Goal: Task Accomplishment & Management: Complete application form

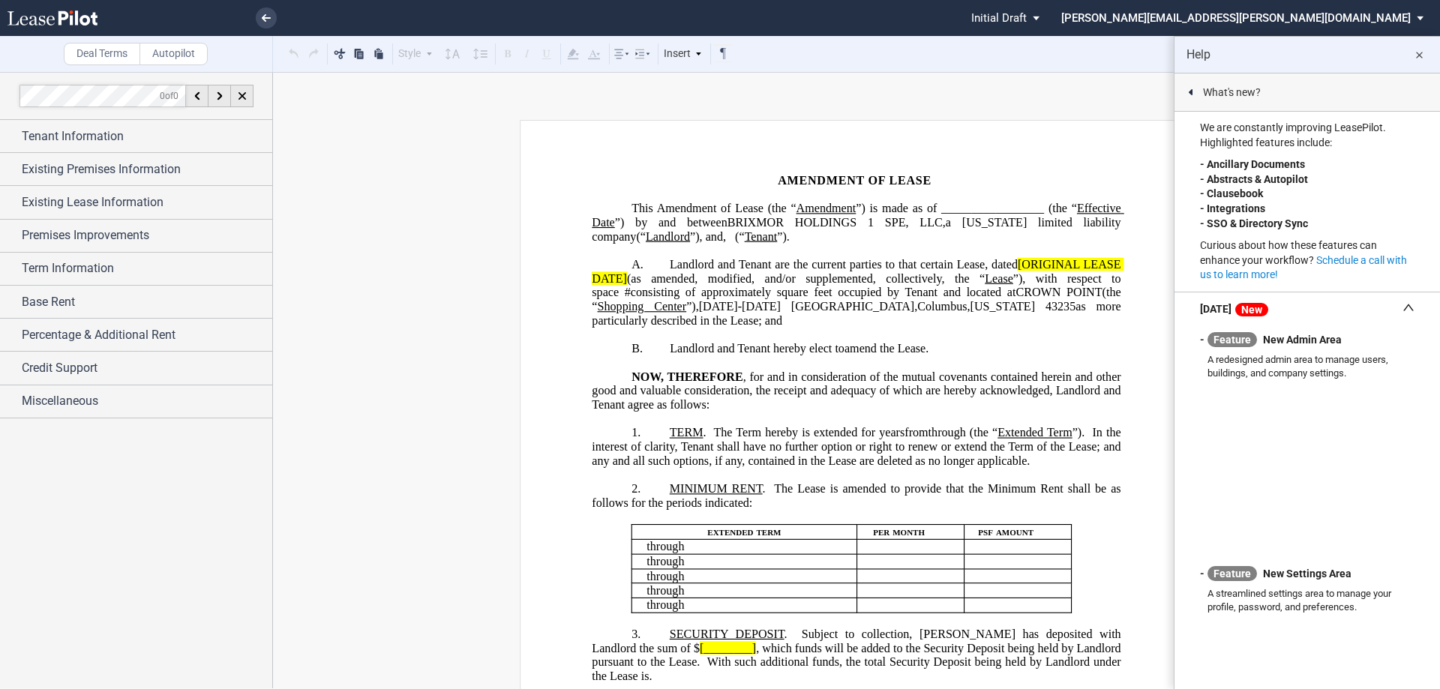
click at [1423, 56] on md-icon "close" at bounding box center [1419, 55] width 18 height 18
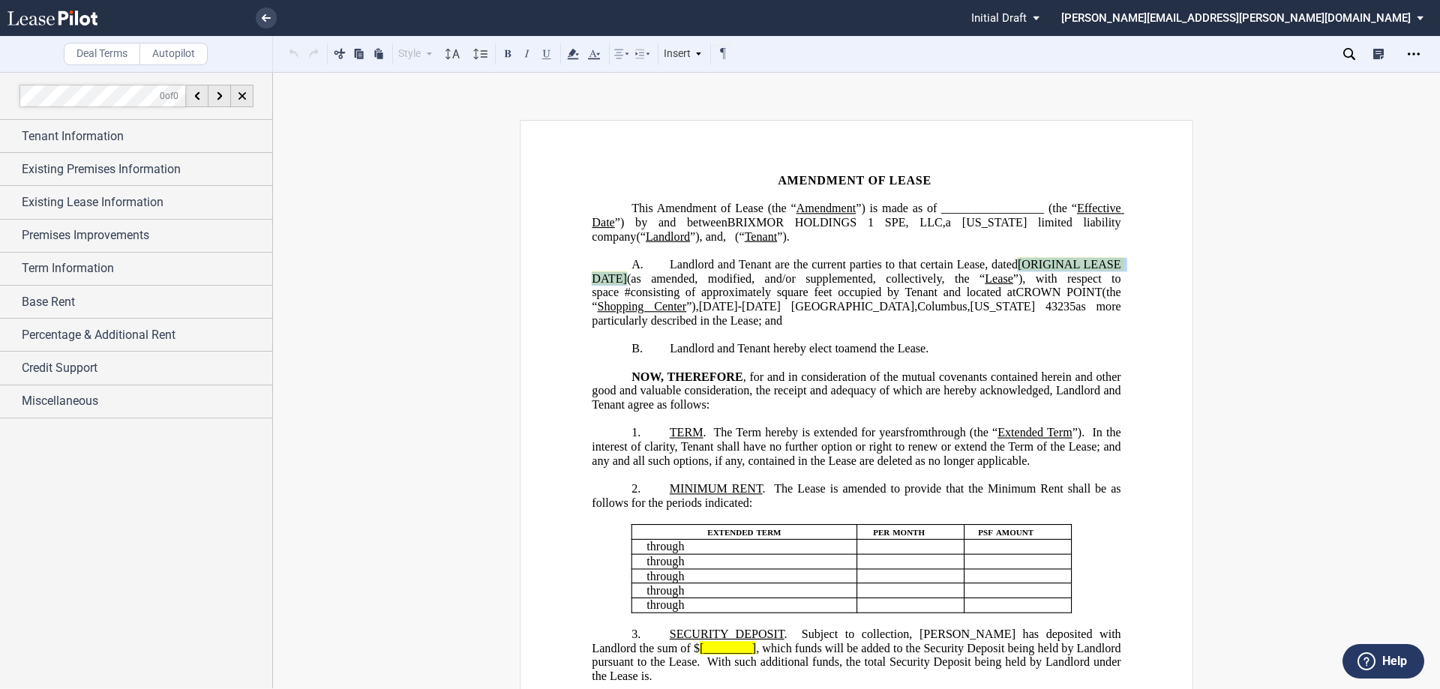
drag, startPoint x: 1011, startPoint y: 264, endPoint x: 624, endPoint y: 280, distance: 388.0
click at [624, 280] on span "Landlord and Tenant are the current parties to that certain Lease, dated [ORIGI…" at bounding box center [858, 292] width 532 height 69
click at [1018, 265] on span "Landlord and Tenant are the current parties to that certain Lease, datedNovembe…" at bounding box center [858, 271] width 532 height 27
click at [1026, 279] on span "”), with respect to space" at bounding box center [990, 277] width 118 height 13
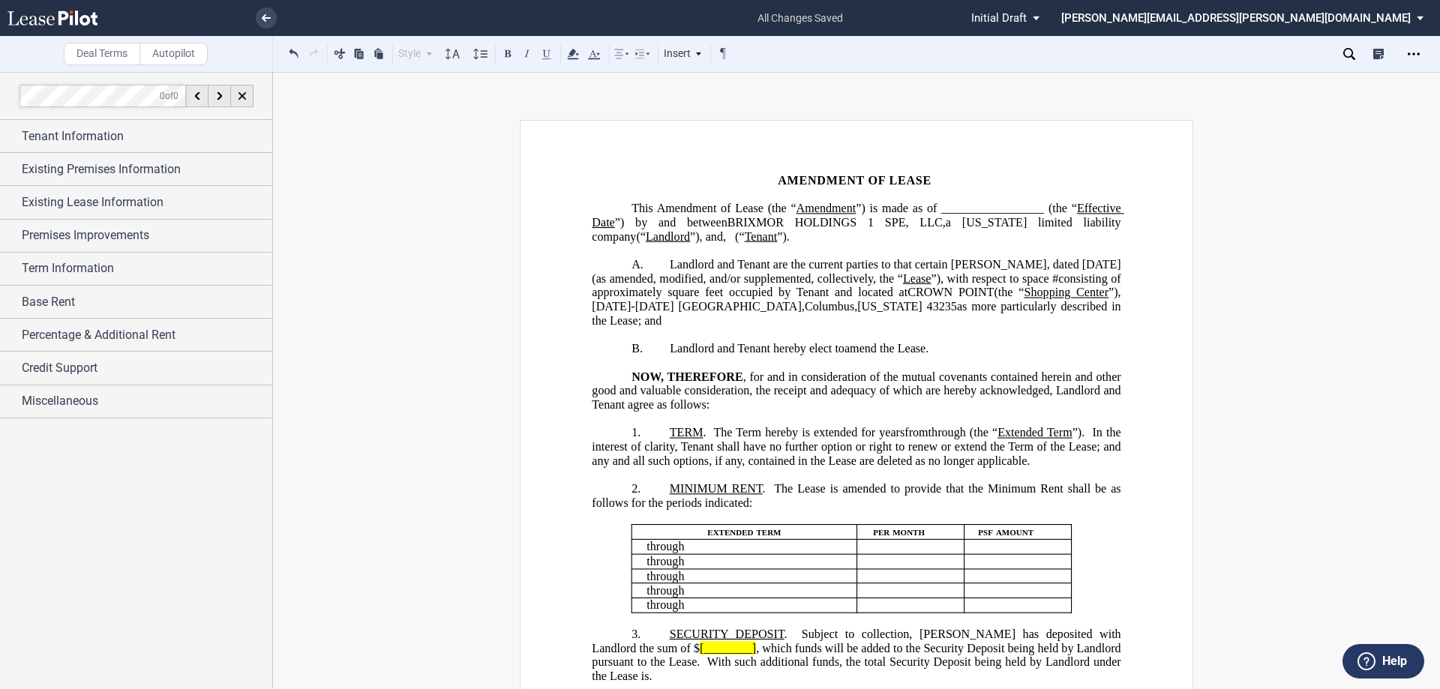
click at [903, 271] on span "(as amended, modified, and/or supplemented, collectively, the “" at bounding box center [747, 277] width 311 height 13
drag, startPoint x: 1040, startPoint y: 281, endPoint x: 1020, endPoint y: 281, distance: 20.2
click at [1020, 281] on span "”), with respect to space" at bounding box center [990, 277] width 118 height 13
drag, startPoint x: 1041, startPoint y: 279, endPoint x: 1017, endPoint y: 278, distance: 24.8
click at [1017, 278] on span "”), with respect to space" at bounding box center [990, 277] width 118 height 13
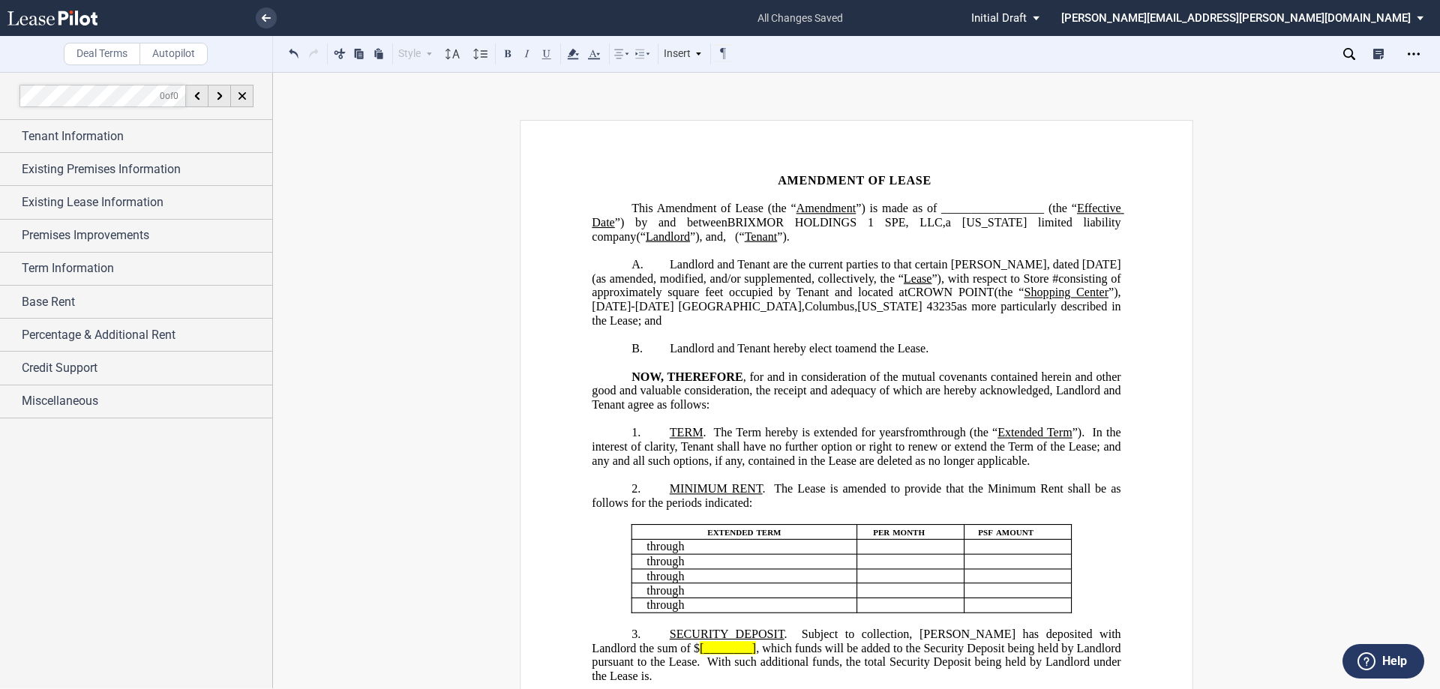
click at [763, 292] on span "square feet occupied by Tenant and located at" at bounding box center [787, 292] width 240 height 13
click at [764, 295] on span "square feet occupied by Tenant and located at" at bounding box center [787, 292] width 240 height 13
drag, startPoint x: 1041, startPoint y: 290, endPoint x: 629, endPoint y: 304, distance: 412.6
click at [629, 304] on span "Landlord and Tenant are the current parties to that certain Lease, dated Novemb…" at bounding box center [858, 292] width 532 height 69
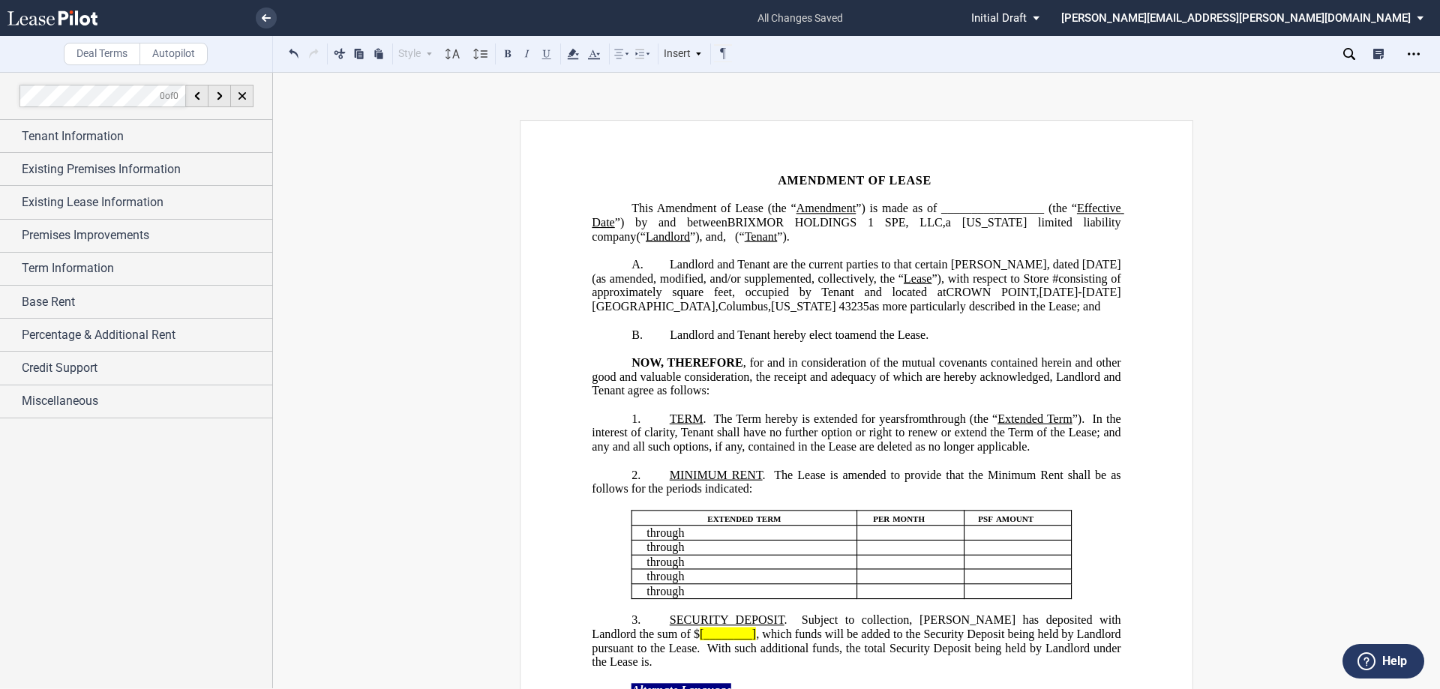
click at [869, 304] on span "as more particularly described in the Lease; and" at bounding box center [984, 306] width 231 height 13
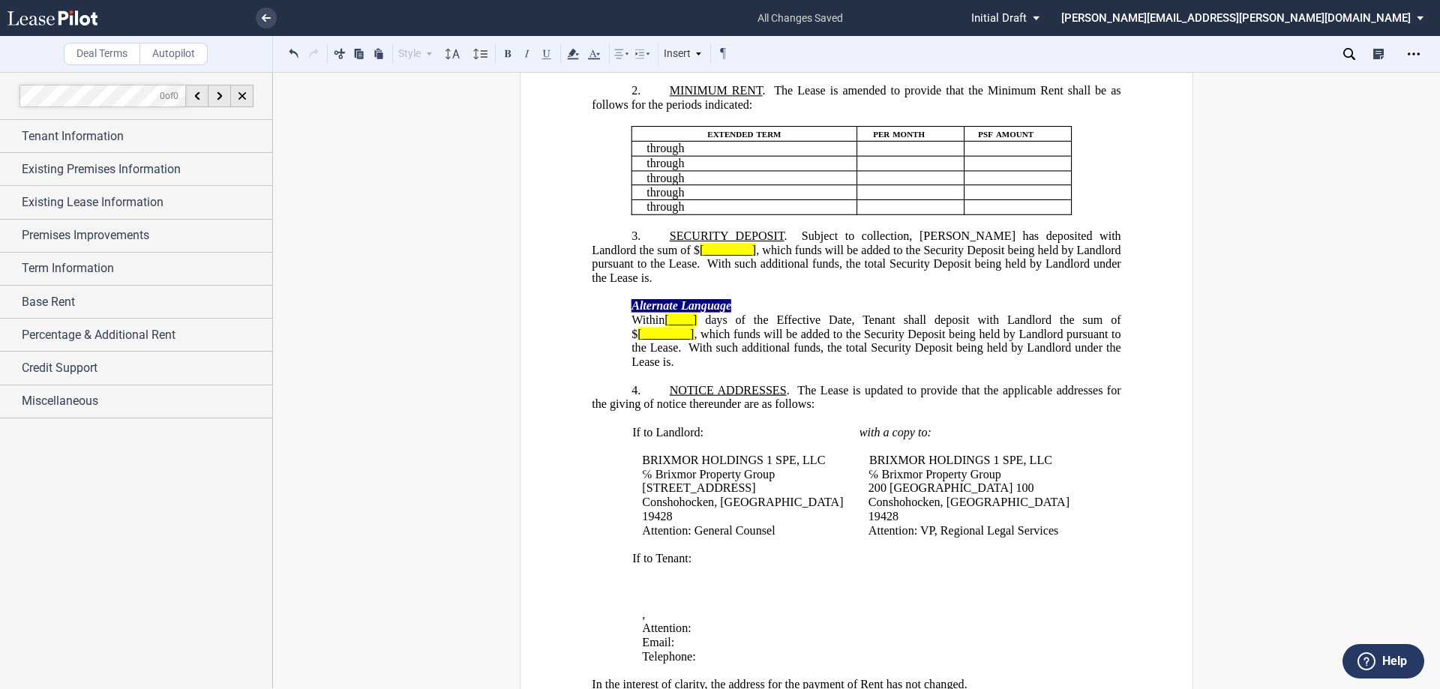
scroll to position [375, 0]
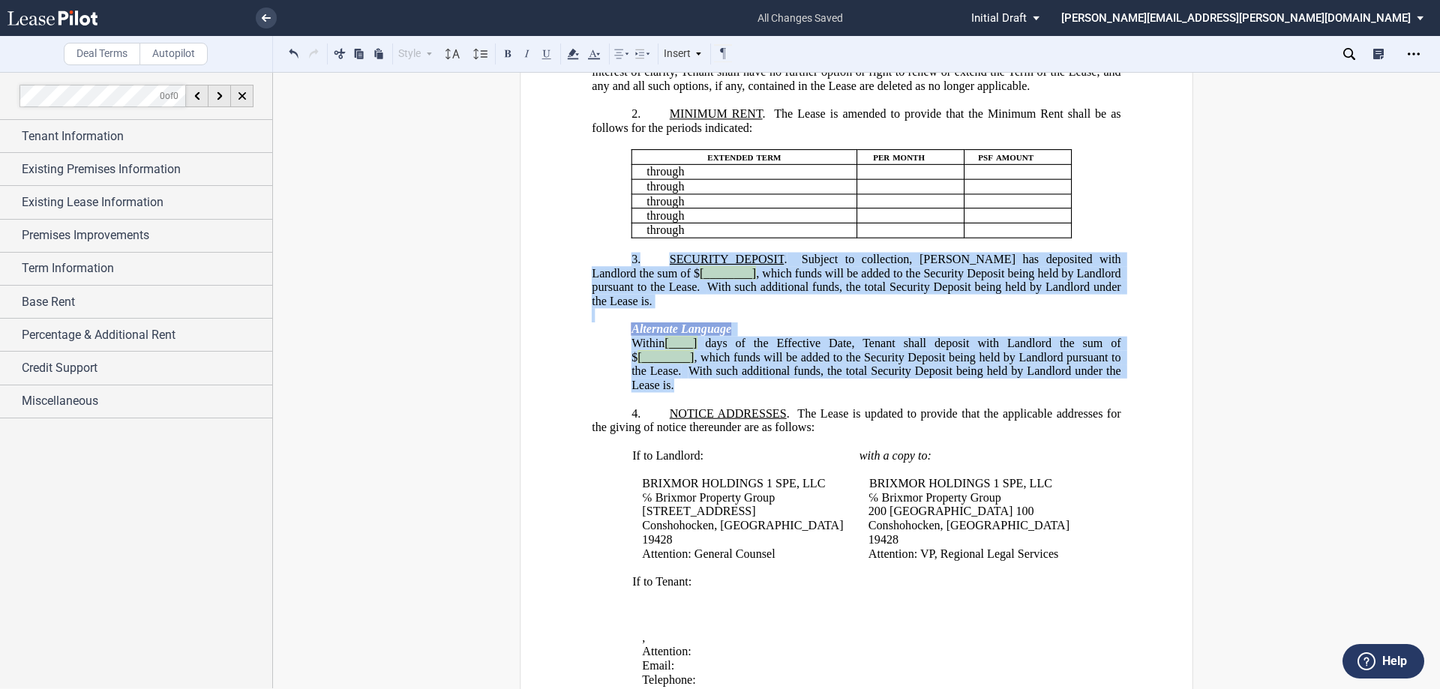
drag, startPoint x: 738, startPoint y: 397, endPoint x: 638, endPoint y: 260, distance: 169.0
click at [638, 260] on div "﻿ !!SET_LEVEL_1!! !!ARTICLE_LEVEL_2!! 3. SECURITY DEPOSIT . Subject to collecti…" at bounding box center [856, 315] width 529 height 154
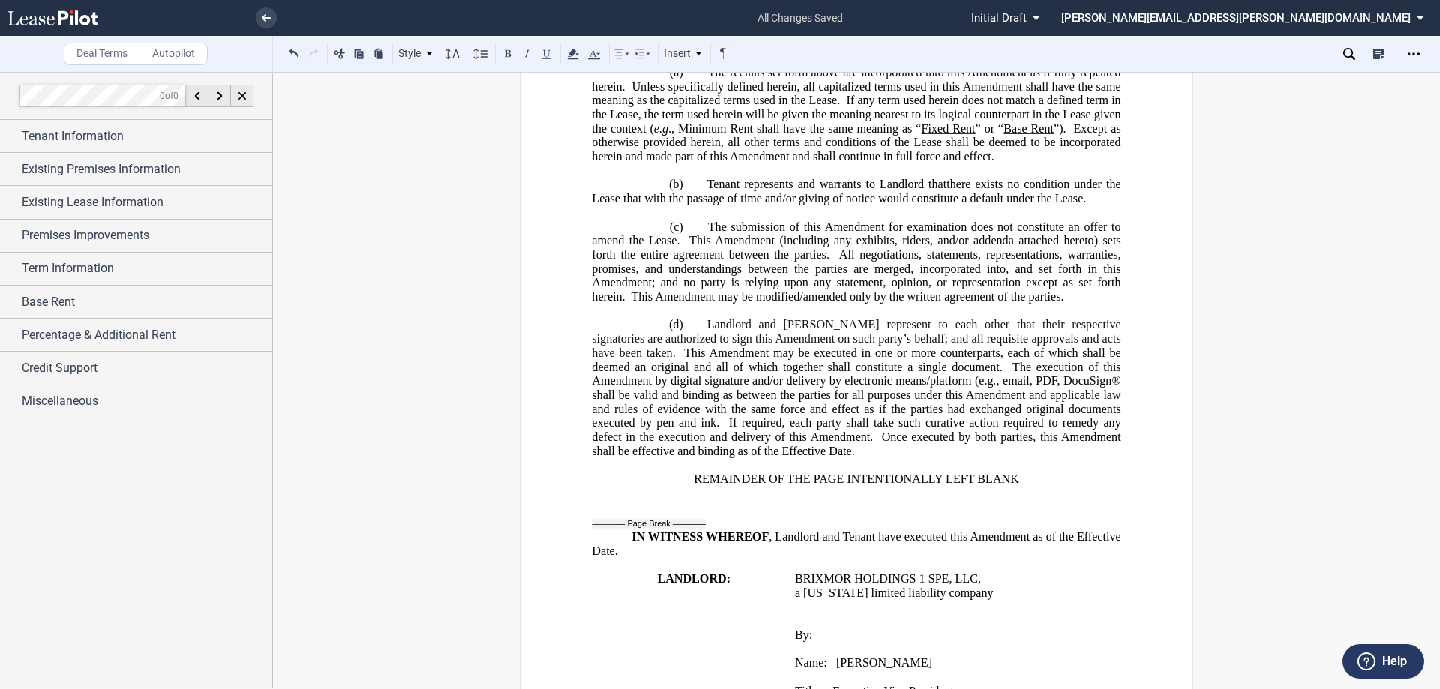
scroll to position [1050, 0]
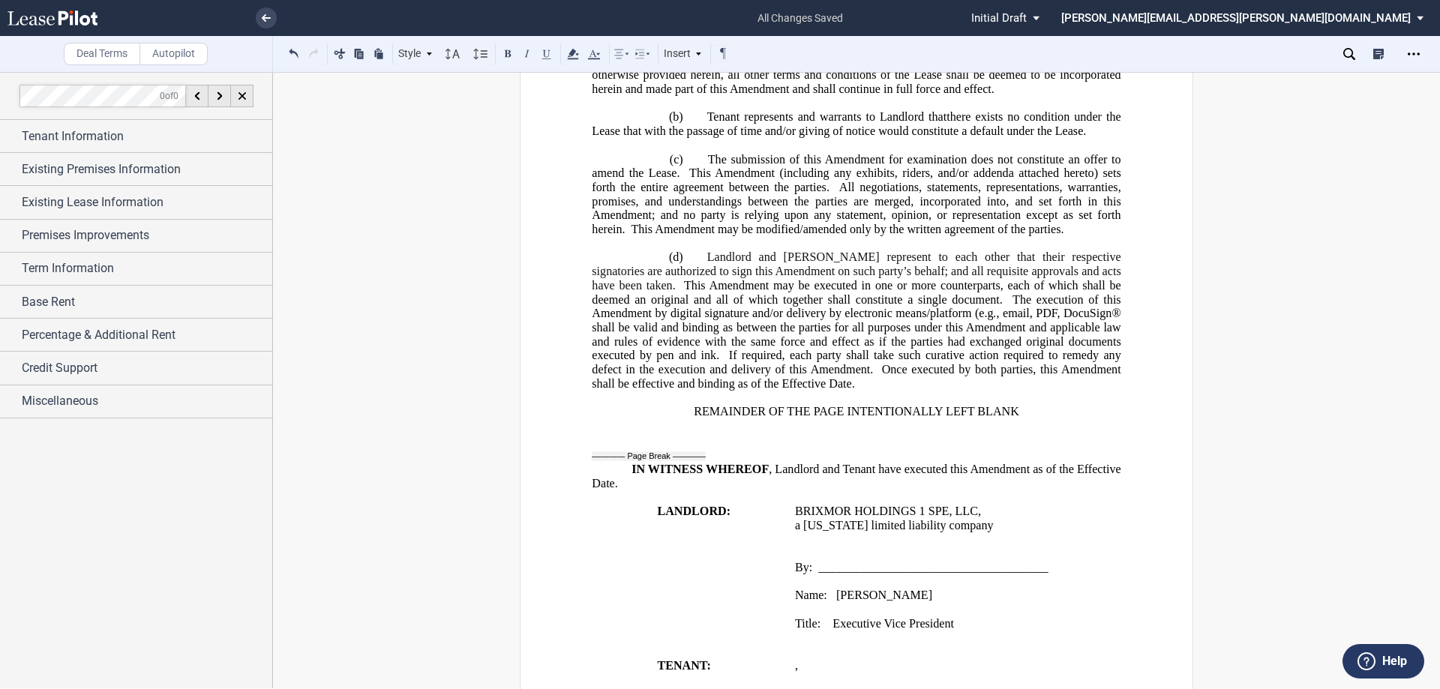
click at [1044, 312] on span ", email, PDF, DocuSign® shall be valid and binding as between the parties for a…" at bounding box center [858, 334] width 532 height 55
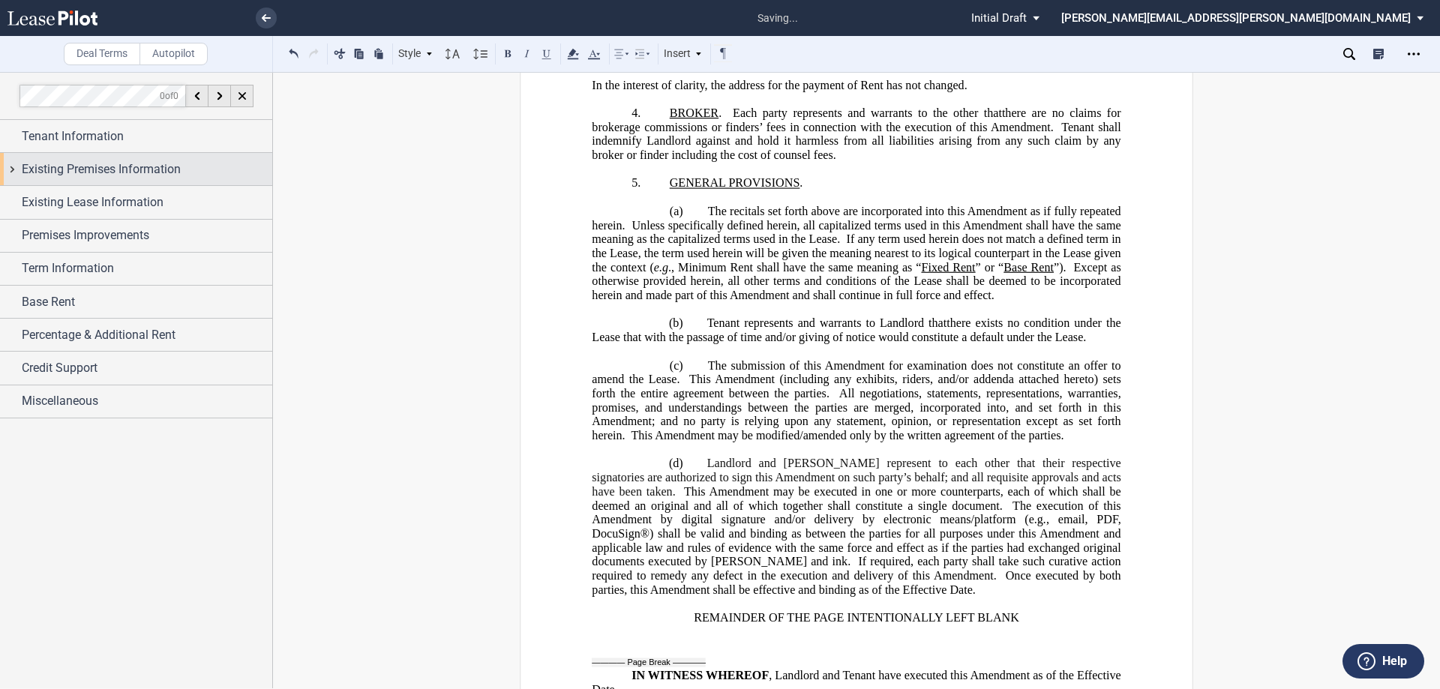
scroll to position [825, 0]
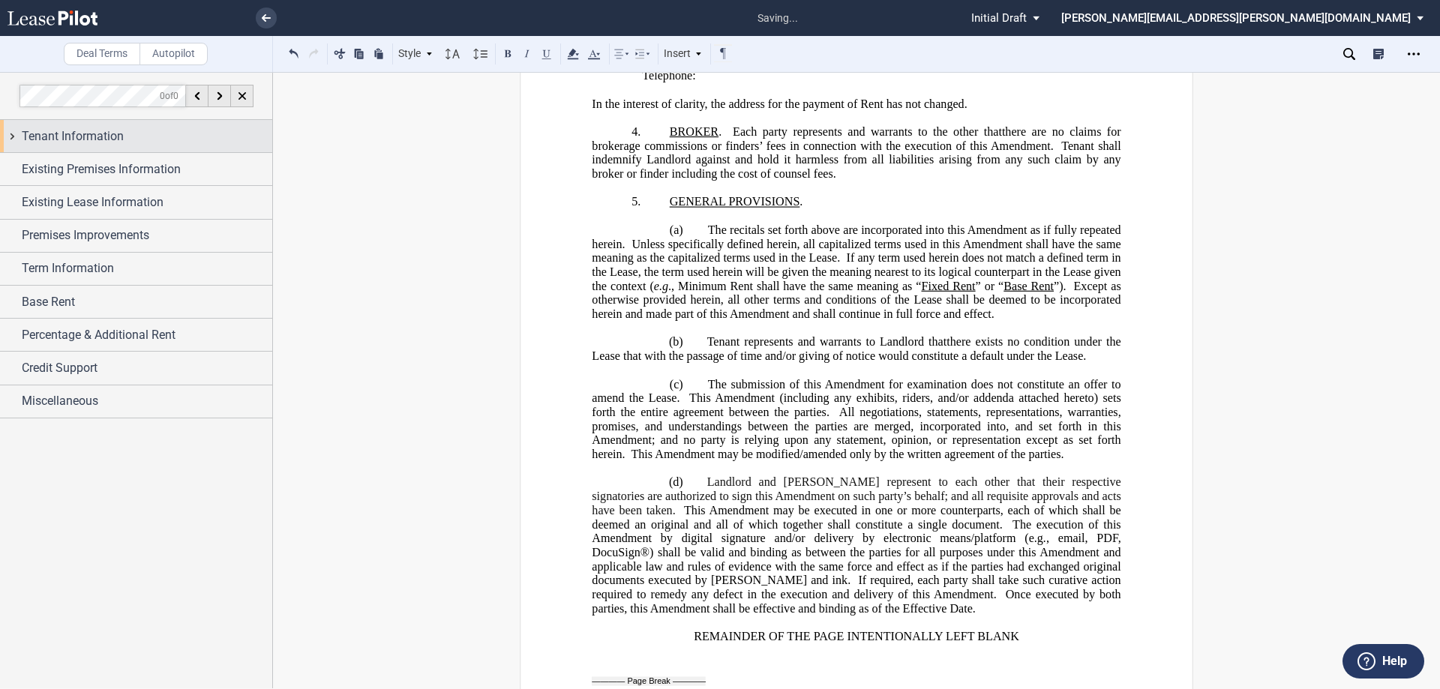
click at [84, 141] on span "Tenant Information" at bounding box center [73, 136] width 102 height 18
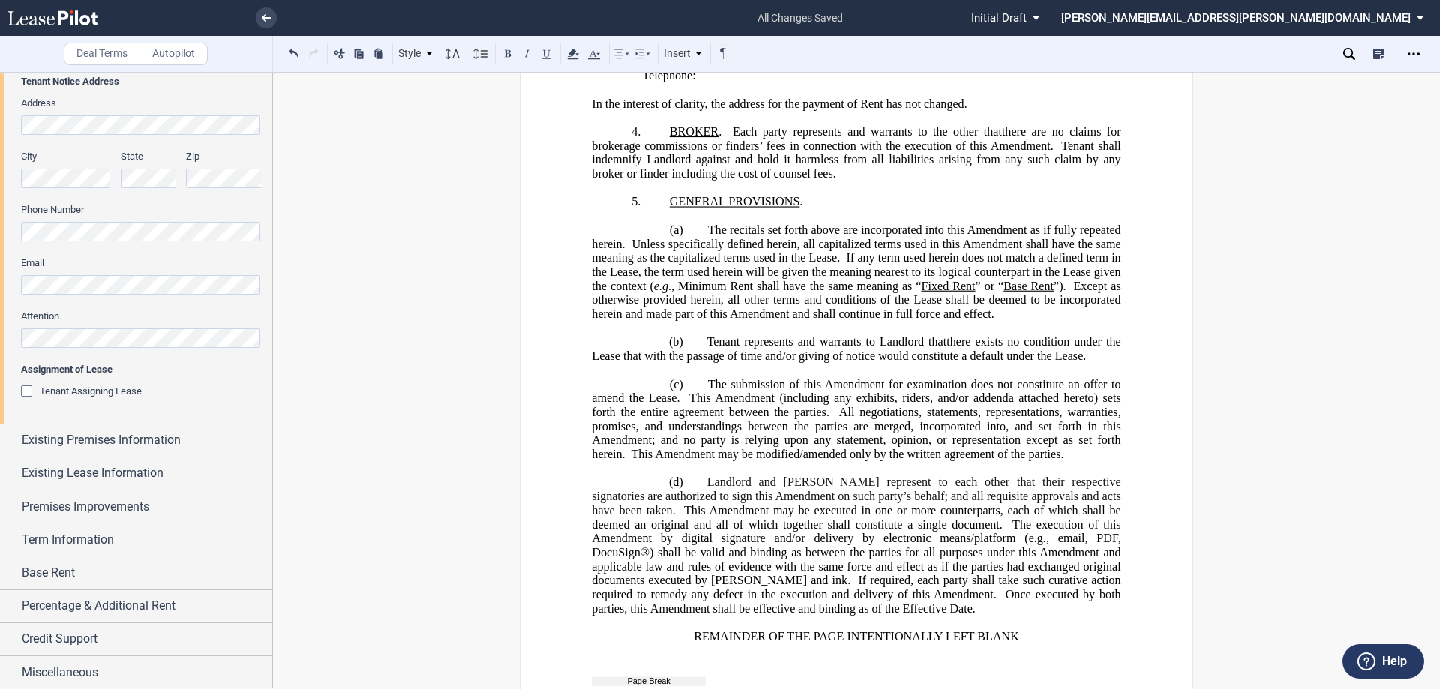
scroll to position [344, 0]
click at [138, 445] on span "Existing Premises Information" at bounding box center [101, 439] width 159 height 18
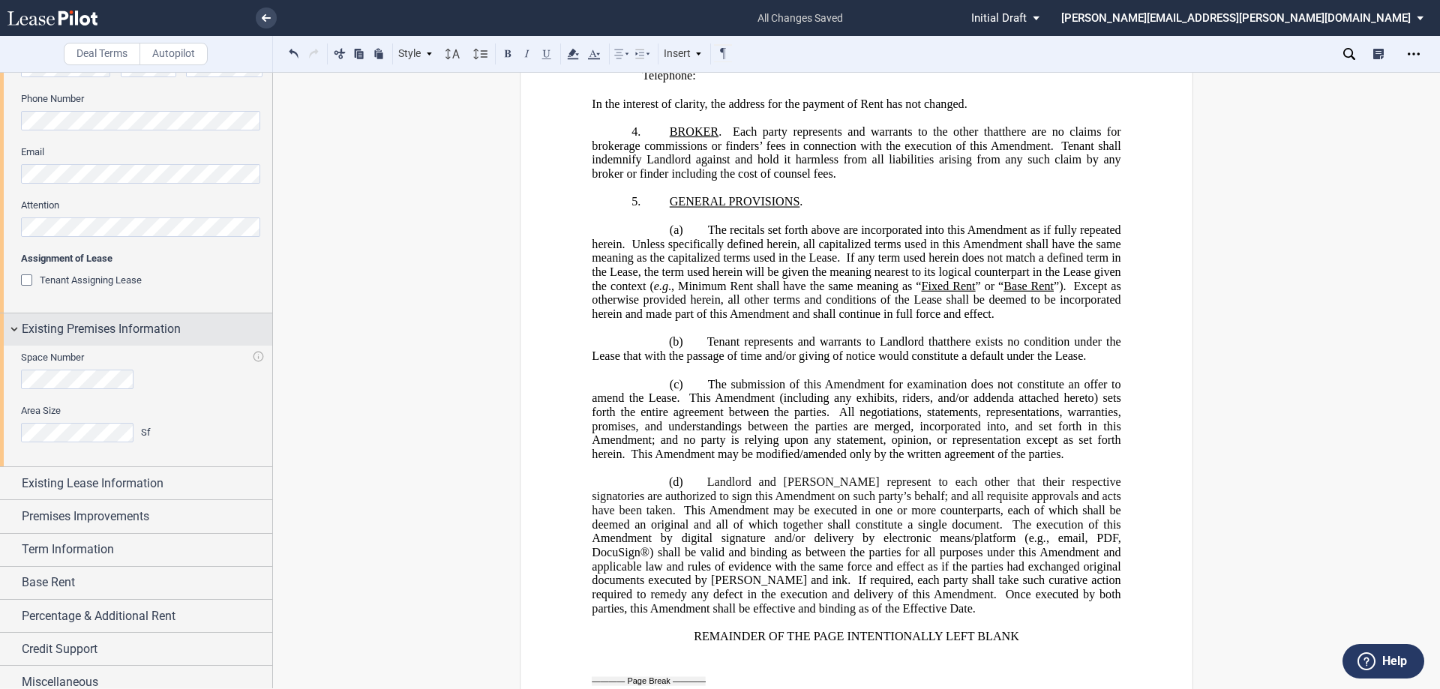
scroll to position [466, 0]
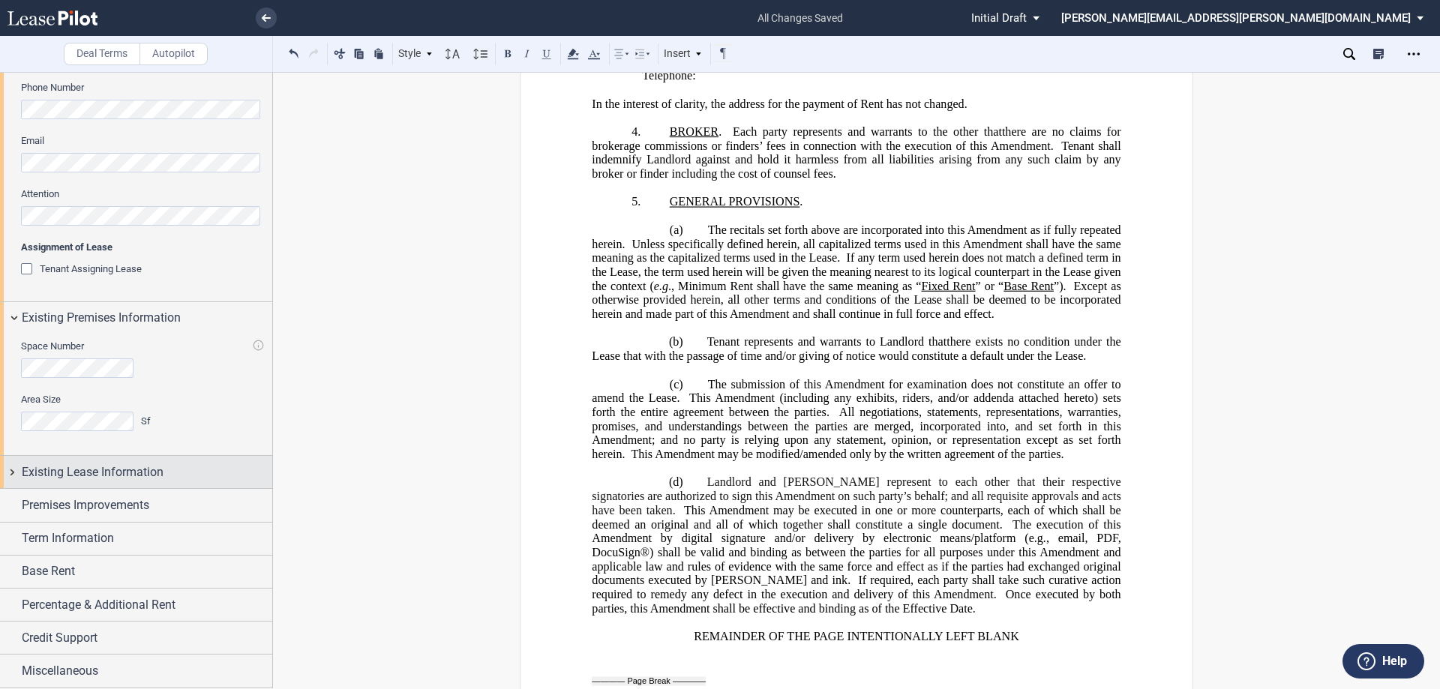
click at [137, 458] on div "Existing Lease Information" at bounding box center [136, 472] width 272 height 32
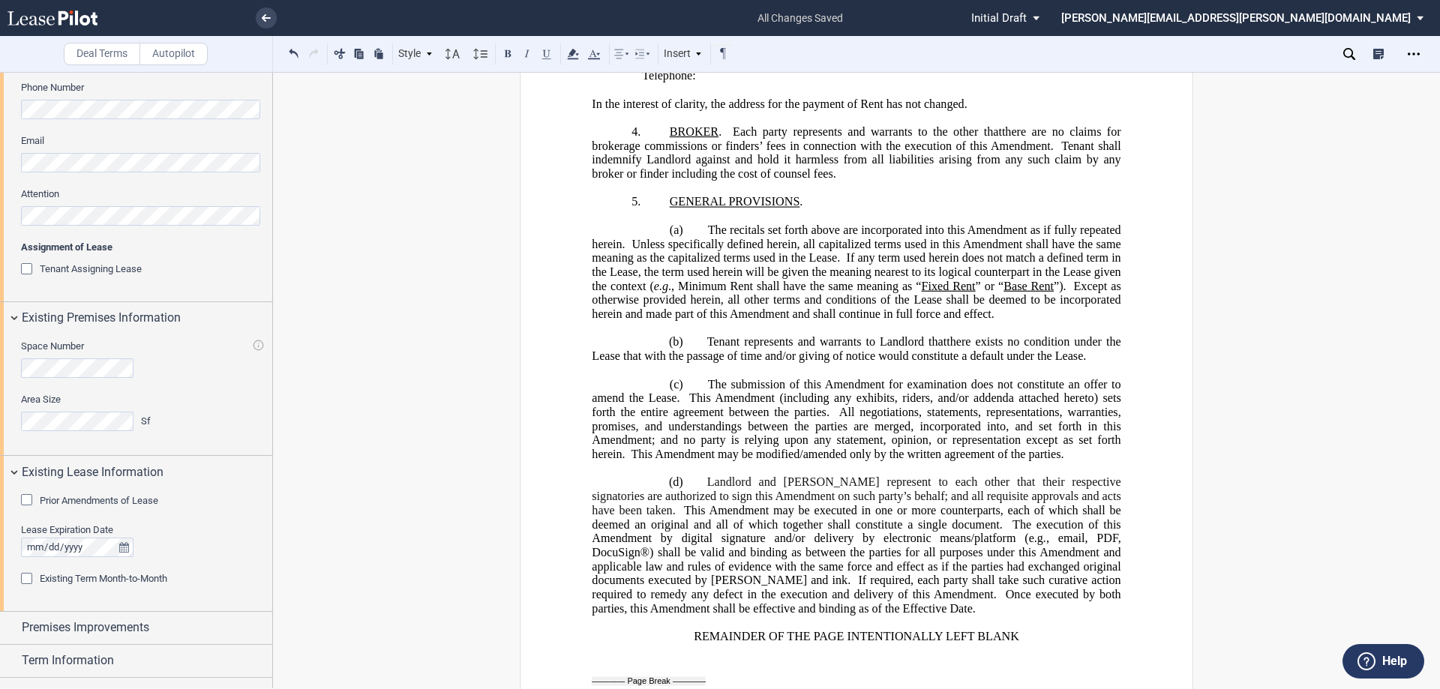
click at [24, 499] on div "Prior Amendments of Lease" at bounding box center [28, 501] width 15 height 15
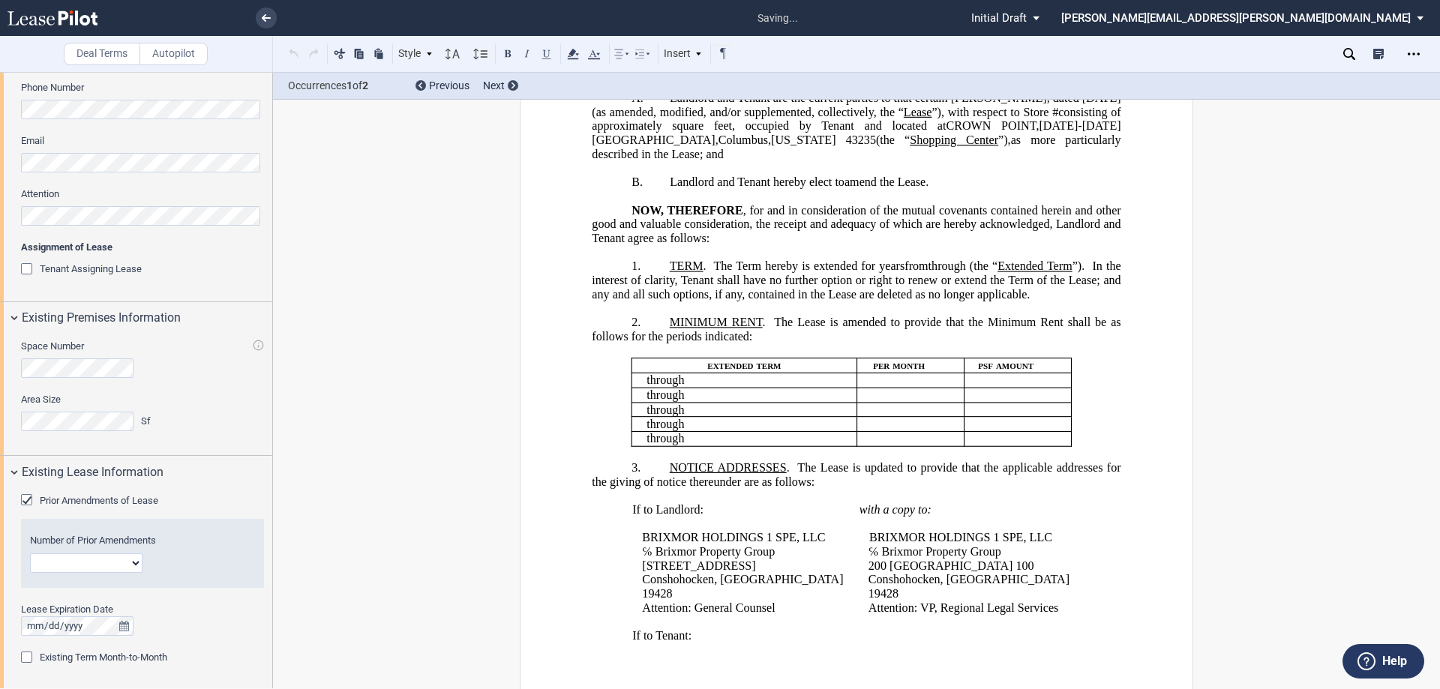
scroll to position [0, 0]
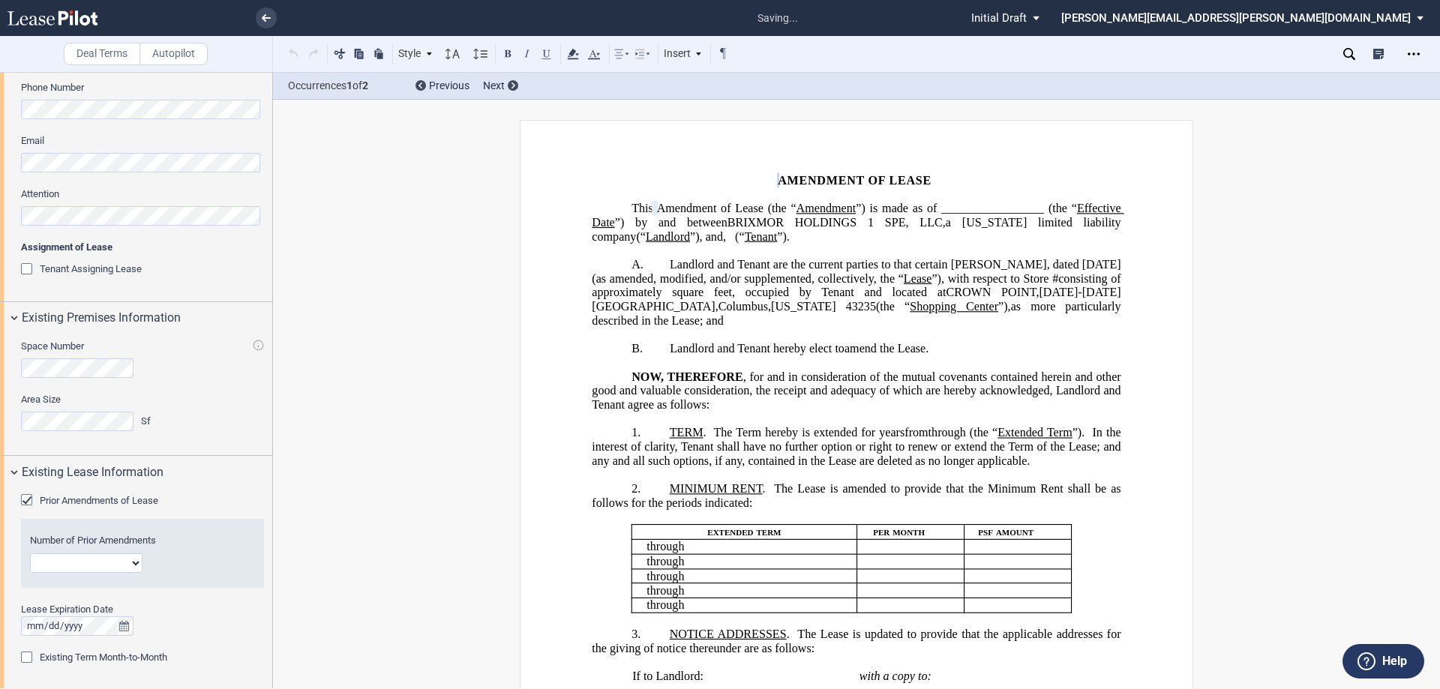
click at [134, 566] on select "1 2 3 4 5 6 7 8 9 10 11 12" at bounding box center [86, 562] width 112 height 19
select select "number:1"
click at [30, 553] on select "1 2 3 4 5 6 7 8 9 10 11 12" at bounding box center [86, 562] width 112 height 19
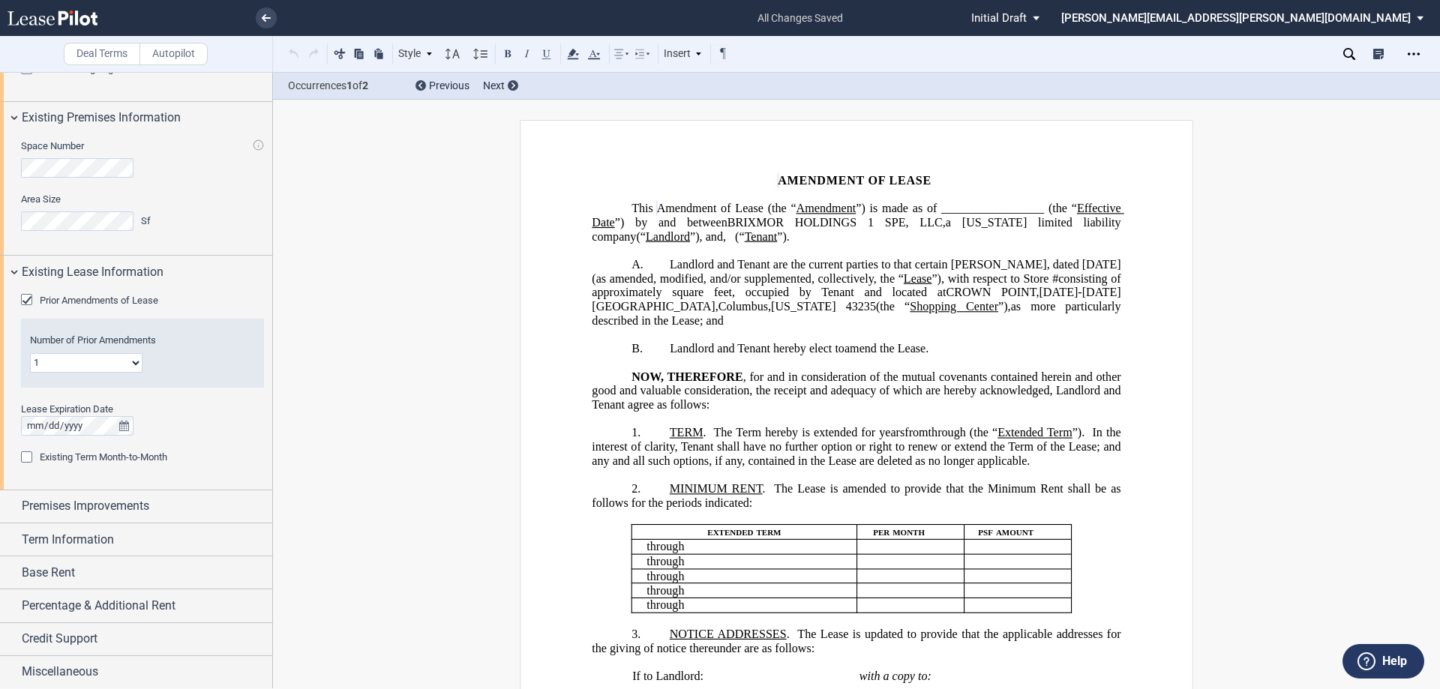
scroll to position [667, 0]
click at [124, 514] on span "Premises Improvements" at bounding box center [85, 505] width 127 height 18
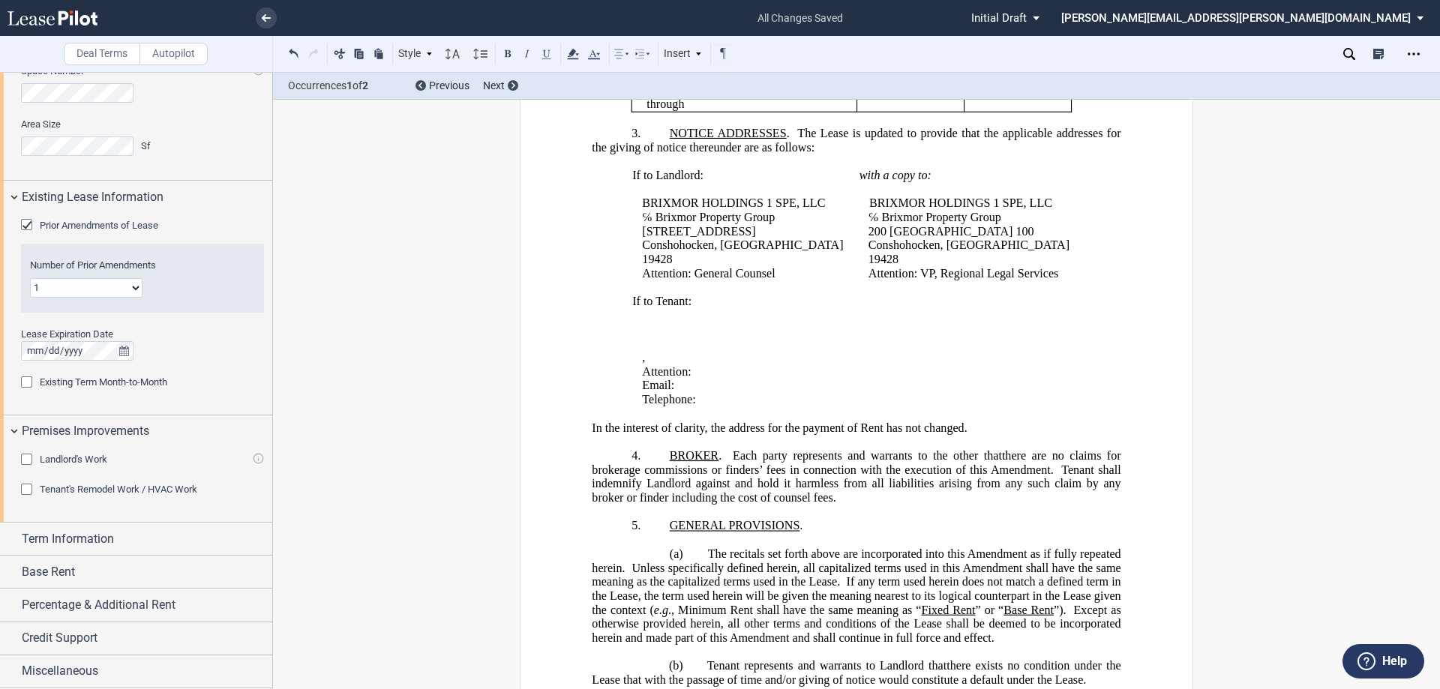
scroll to position [525, 0]
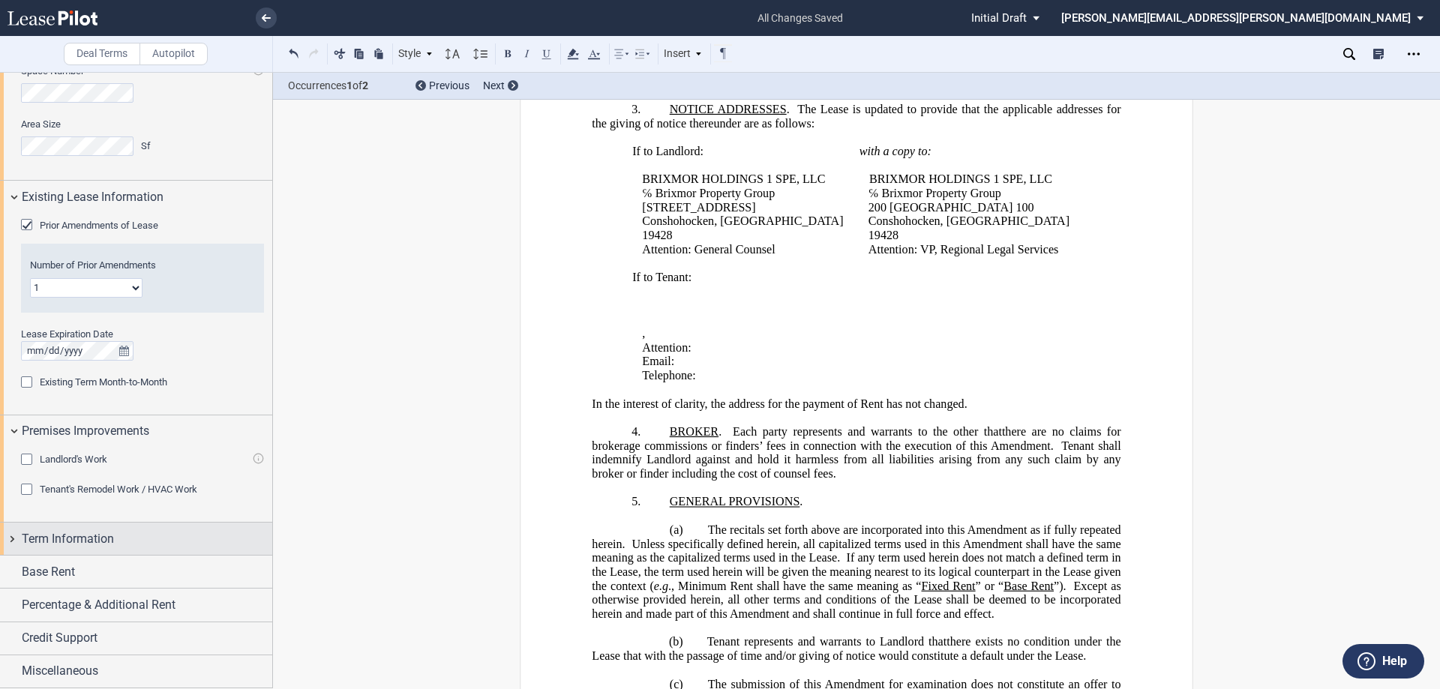
click at [40, 541] on span "Term Information" at bounding box center [68, 539] width 92 height 18
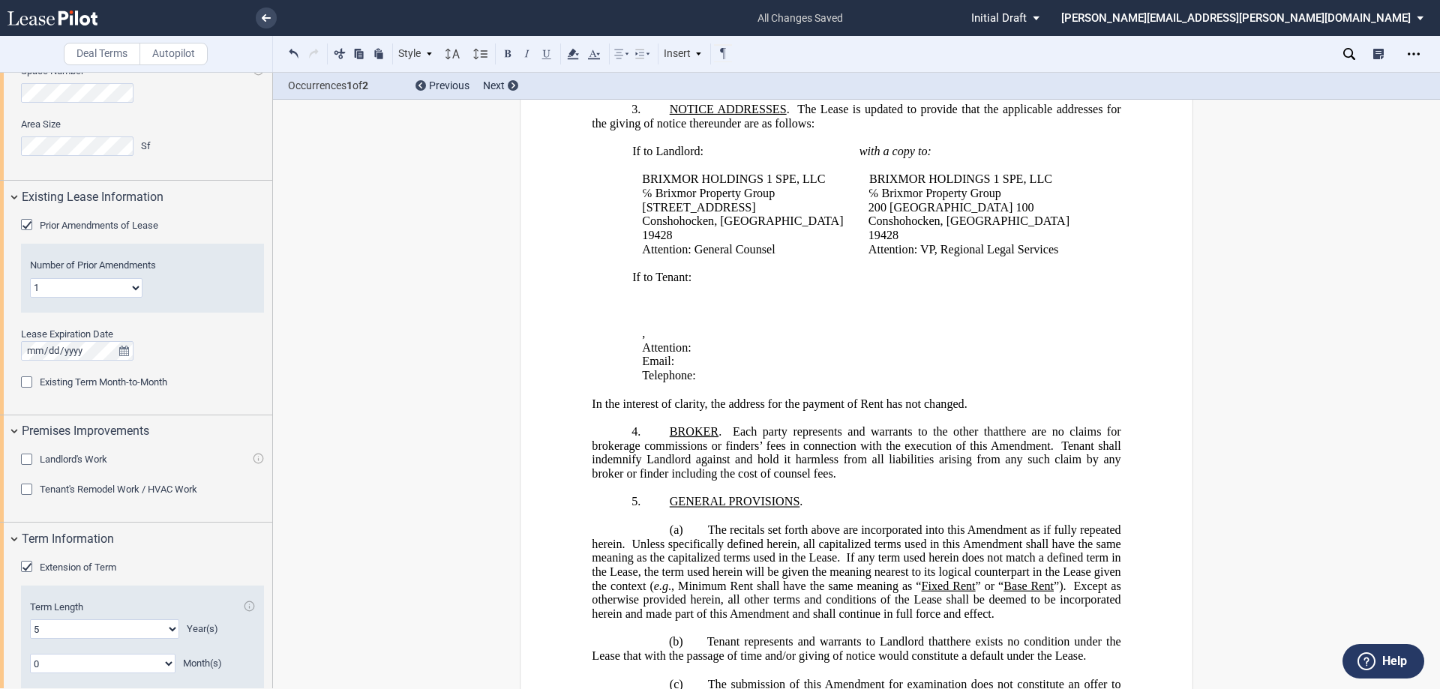
scroll to position [958, 0]
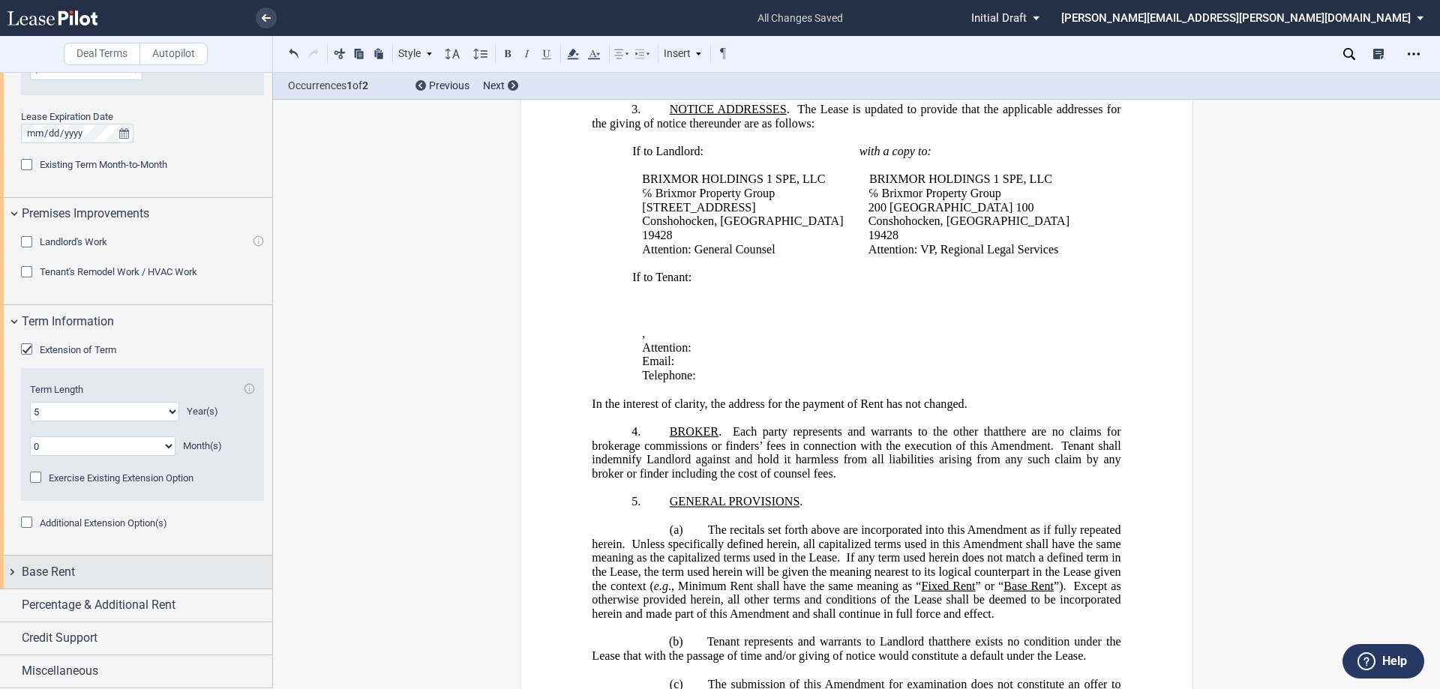
click at [22, 574] on span "Base Rent" at bounding box center [48, 572] width 53 height 18
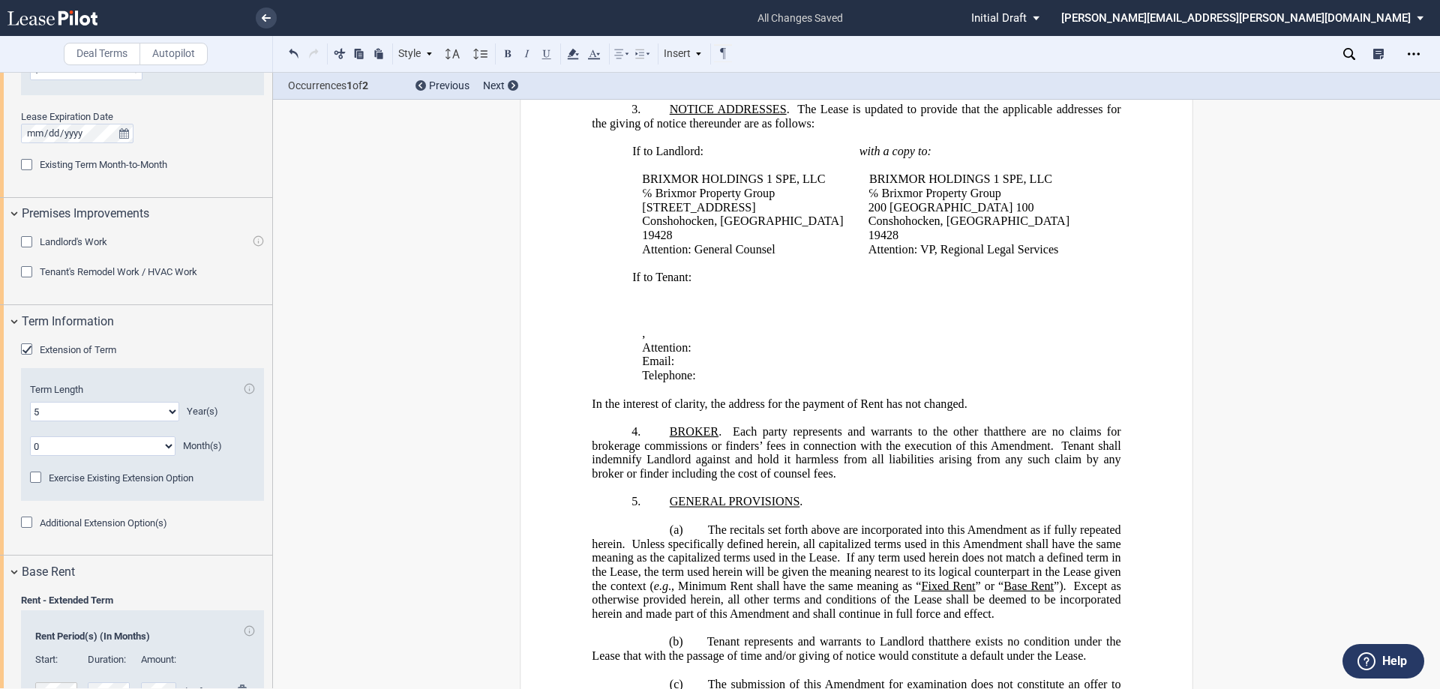
scroll to position [1275, 0]
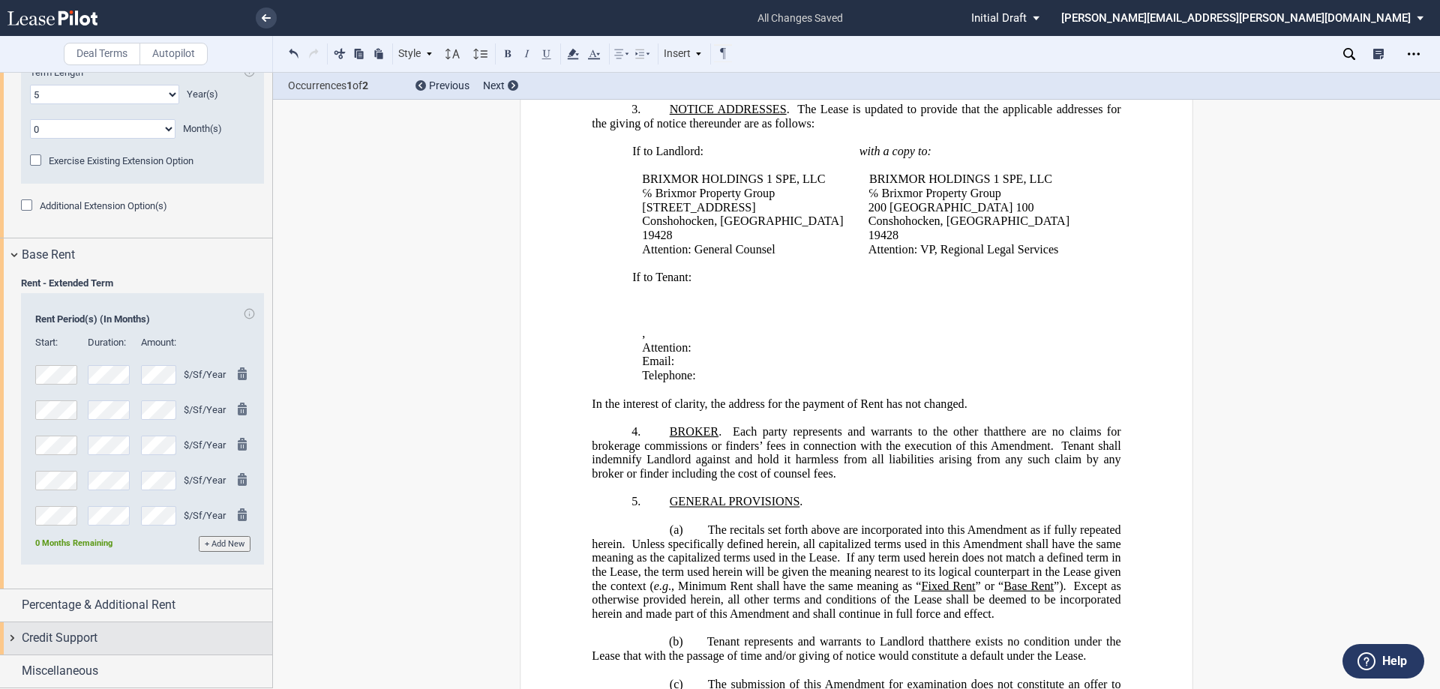
click at [55, 638] on span "Credit Support" at bounding box center [60, 638] width 76 height 18
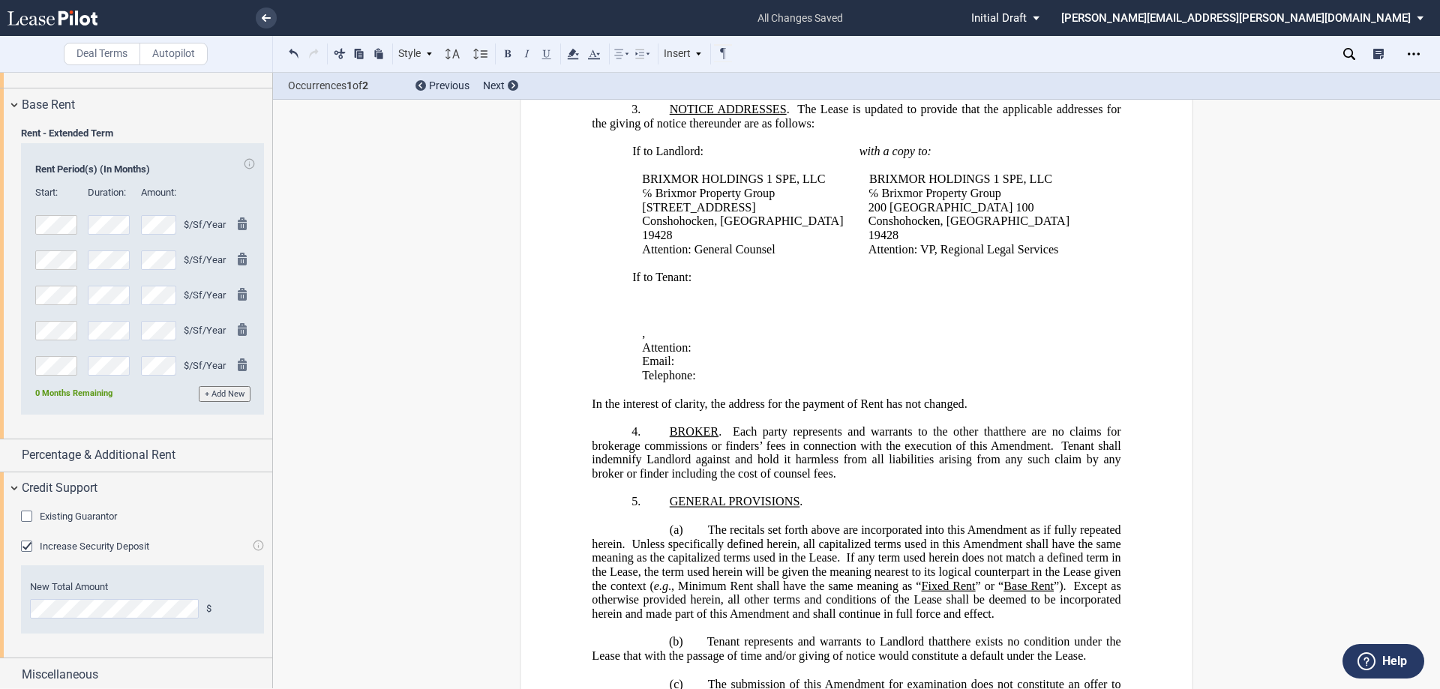
click at [28, 515] on div "Existing Guarantor" at bounding box center [28, 518] width 15 height 15
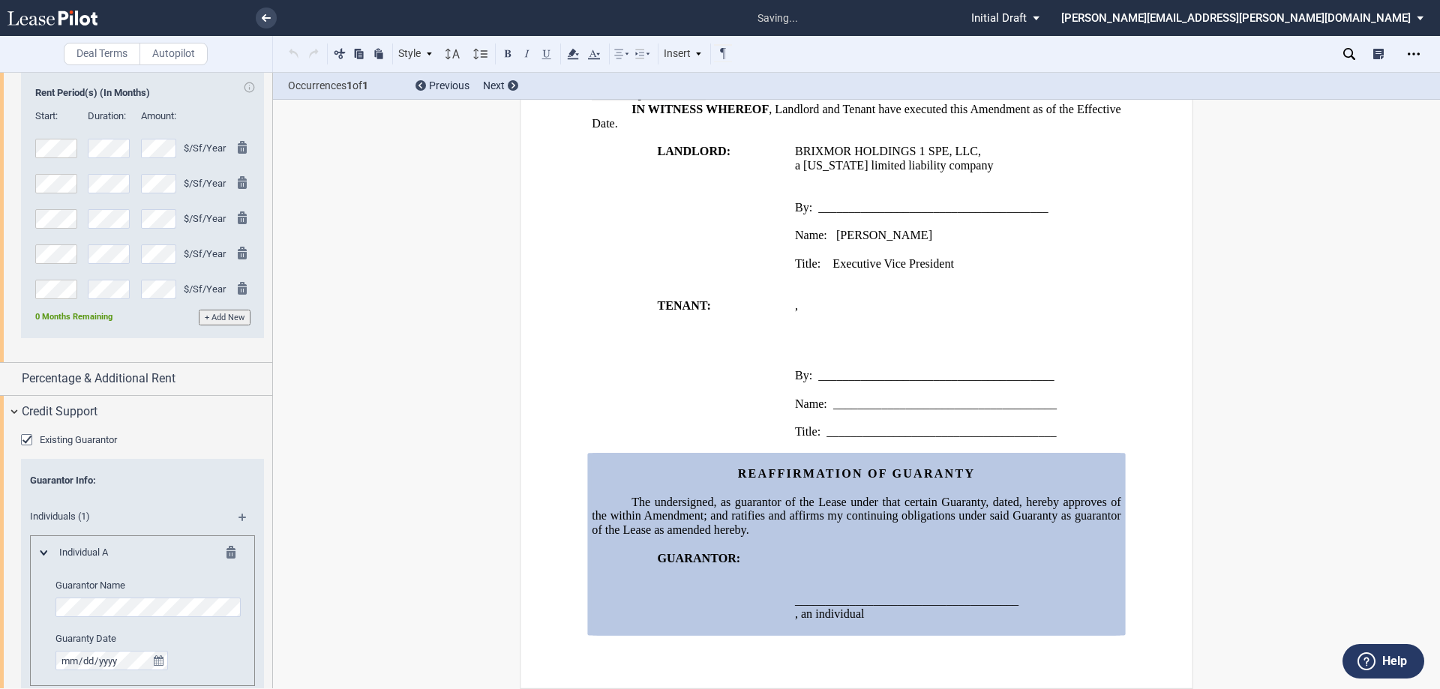
scroll to position [1575, 0]
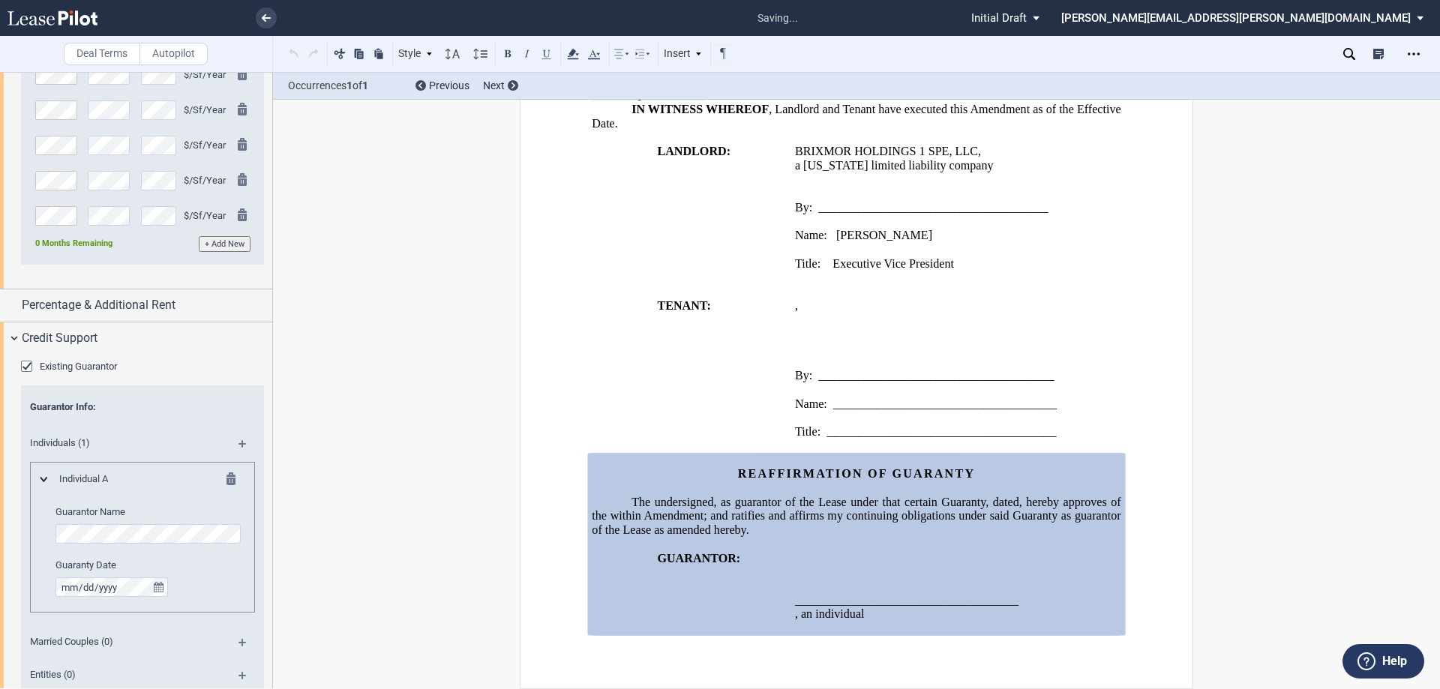
click at [232, 464] on div "Individual A Guarantor Name Guaranty Date" at bounding box center [142, 537] width 225 height 151
click at [226, 480] on md-icon at bounding box center [235, 481] width 18 height 18
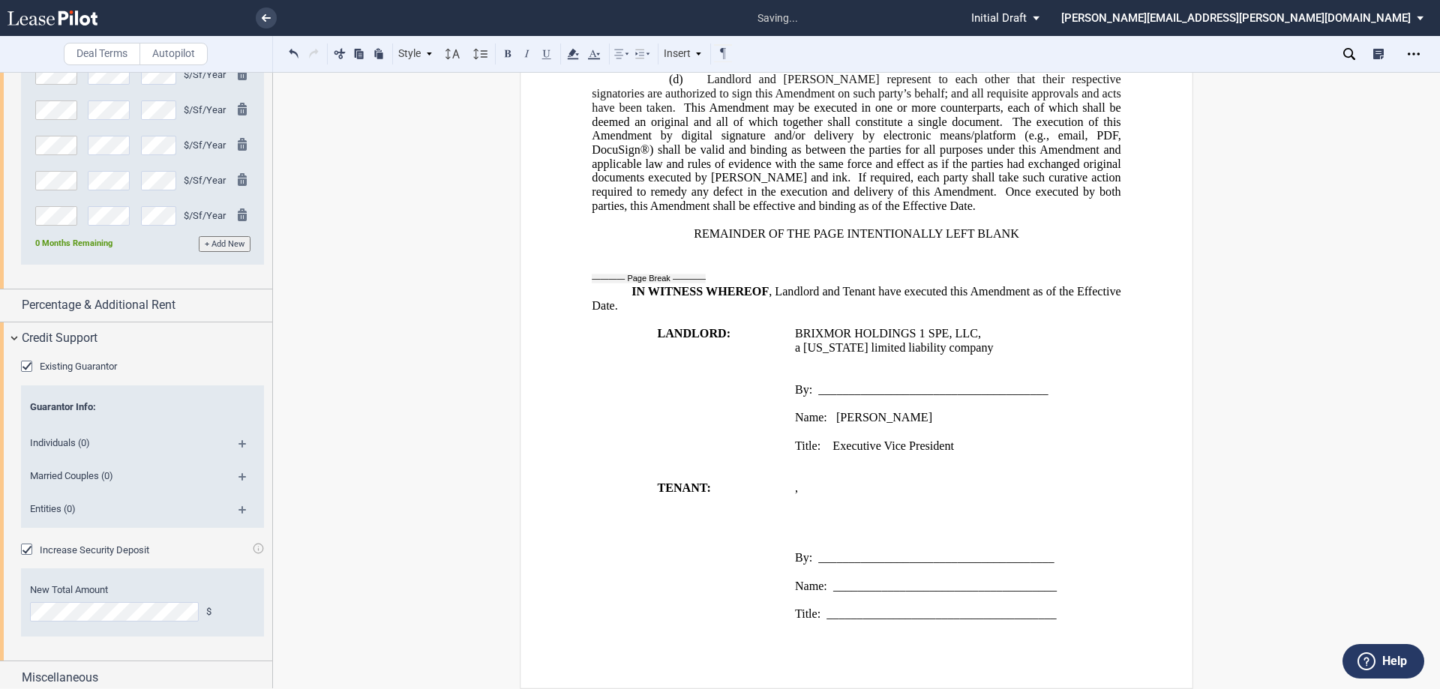
scroll to position [1227, 0]
click at [240, 478] on md-icon at bounding box center [248, 482] width 20 height 18
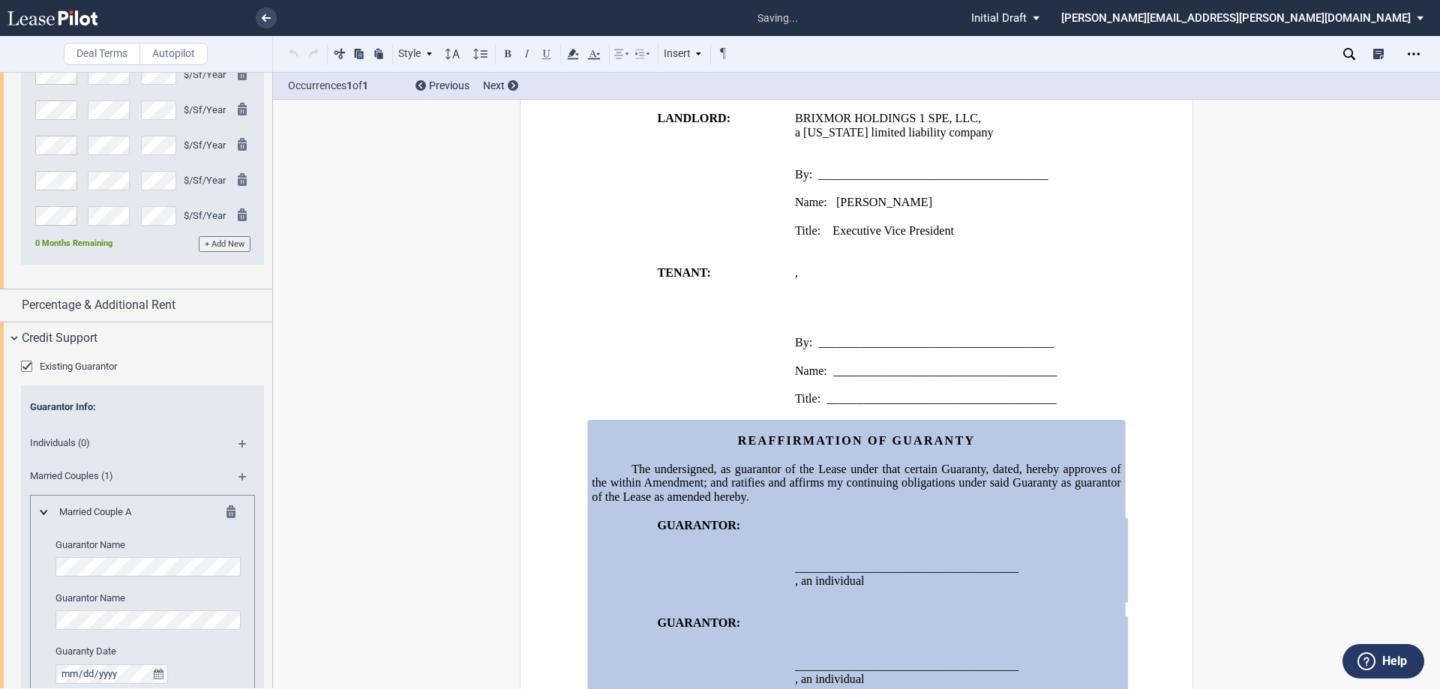
scroll to position [1508, 0]
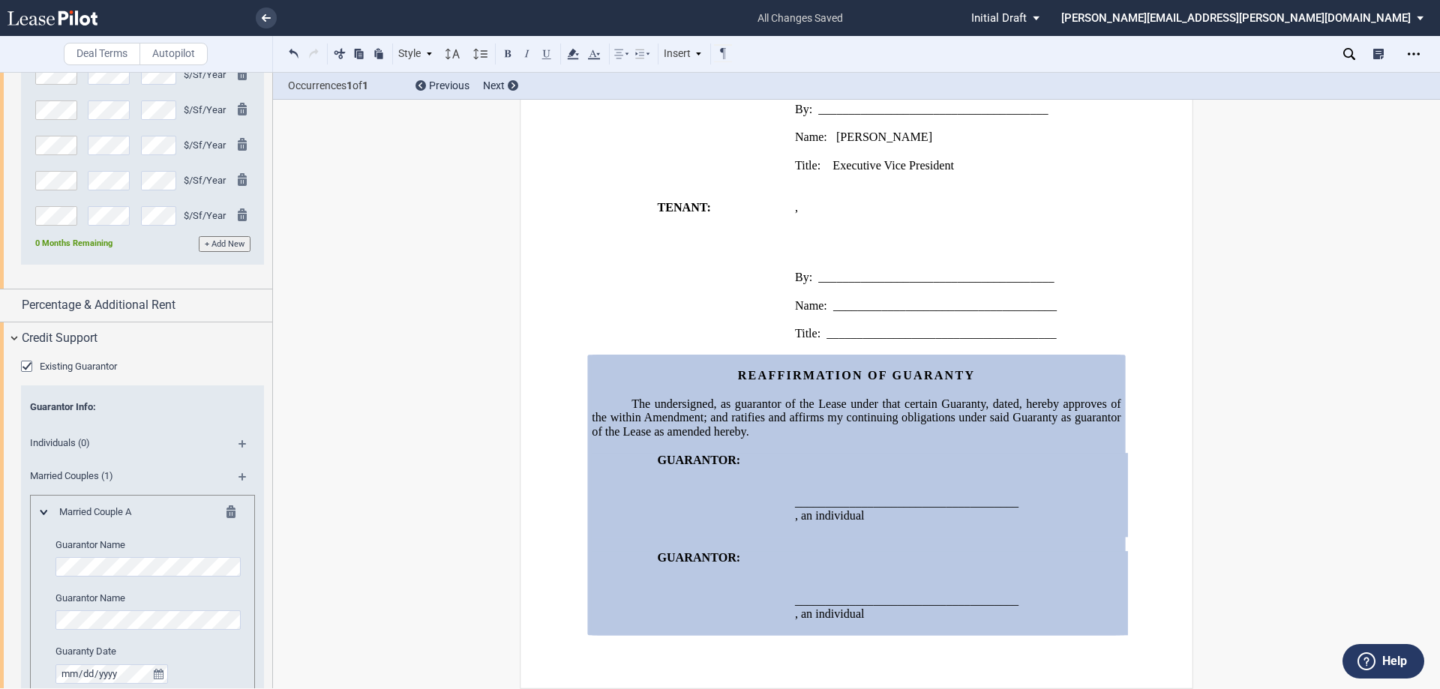
click at [1419, 48] on icon "Open Lease options menu" at bounding box center [1413, 54] width 12 height 12
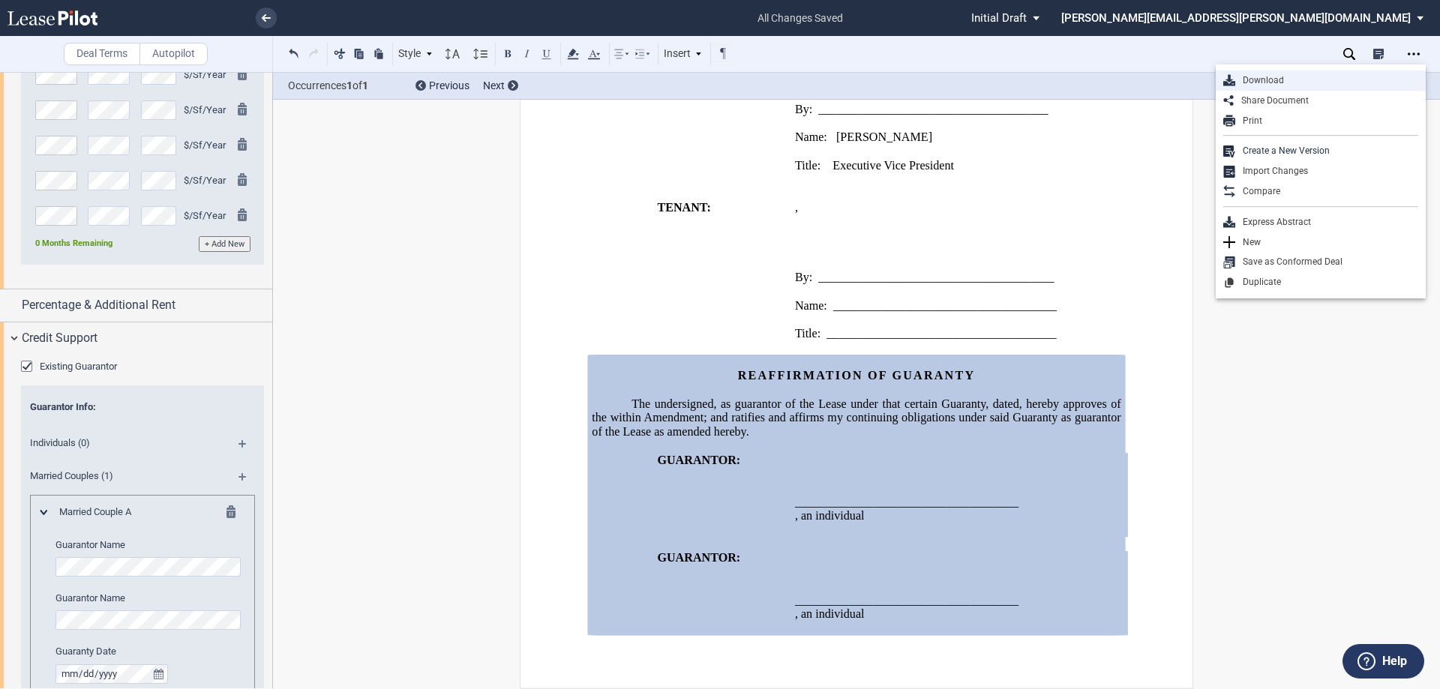
click at [1266, 79] on div "Download" at bounding box center [1326, 80] width 183 height 13
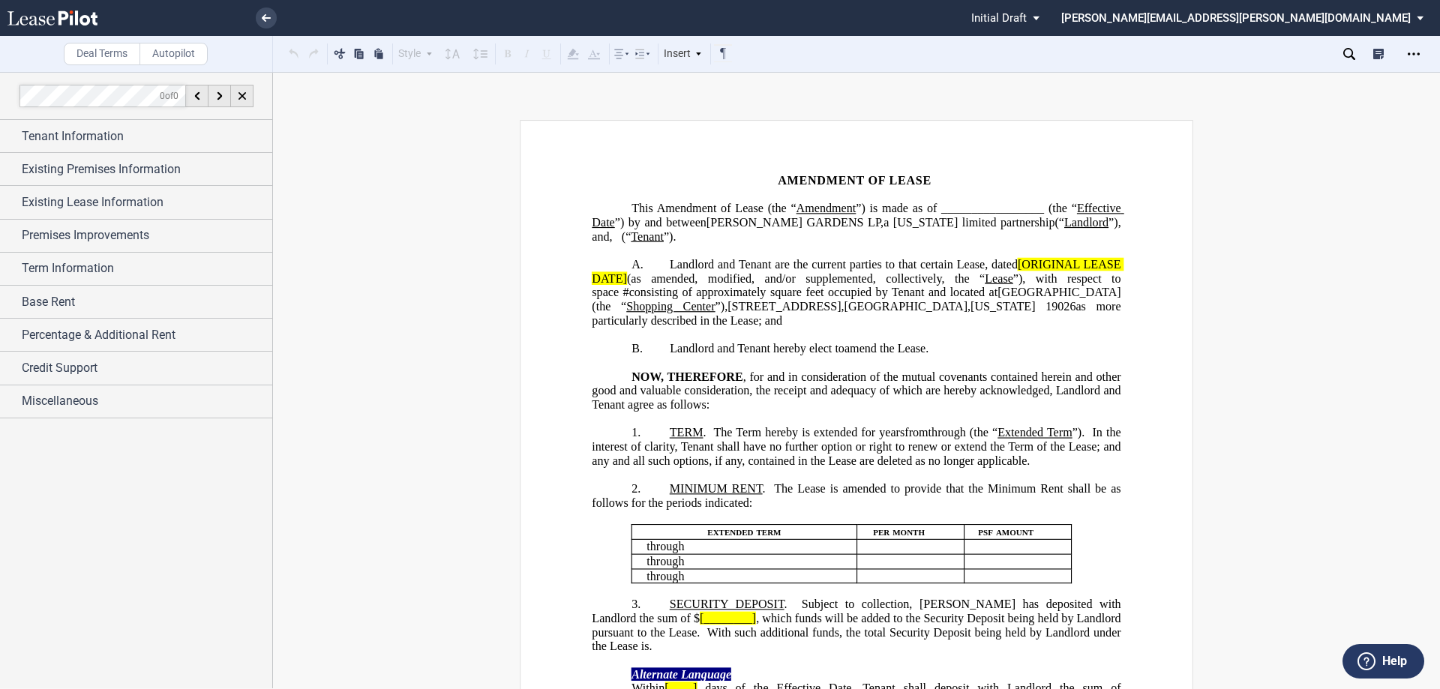
click at [631, 236] on span "(“" at bounding box center [627, 235] width 10 height 13
drag, startPoint x: 622, startPoint y: 292, endPoint x: 1013, endPoint y: 280, distance: 391.6
click at [1013, 280] on span "Landlord and Tenant are the current parties to that certain Lease, dated [ORIGI…" at bounding box center [858, 292] width 532 height 69
click at [1077, 342] on p "﻿" at bounding box center [856, 335] width 529 height 14
drag, startPoint x: 624, startPoint y: 291, endPoint x: 1013, endPoint y: 275, distance: 389.5
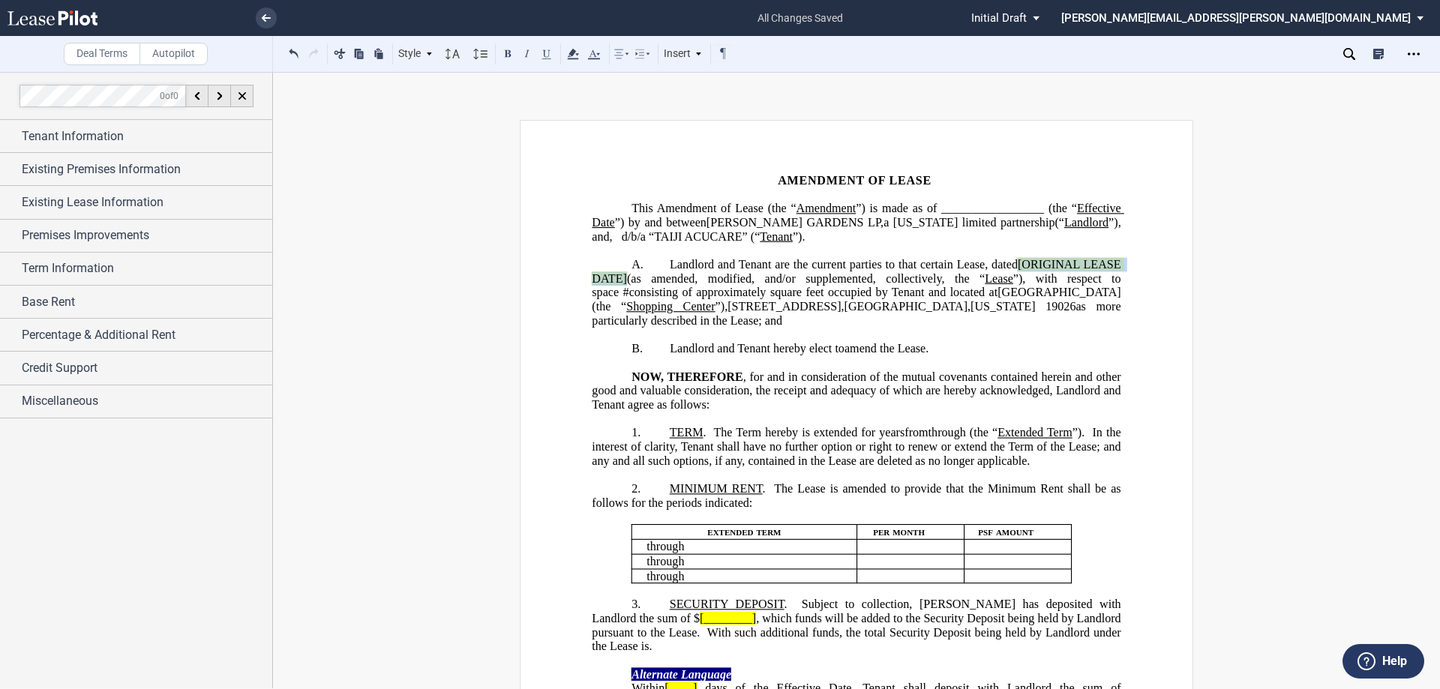
click at [1013, 275] on span "Landlord and Tenant are the current parties to that certain Lease, dated [ORIGI…" at bounding box center [858, 292] width 532 height 69
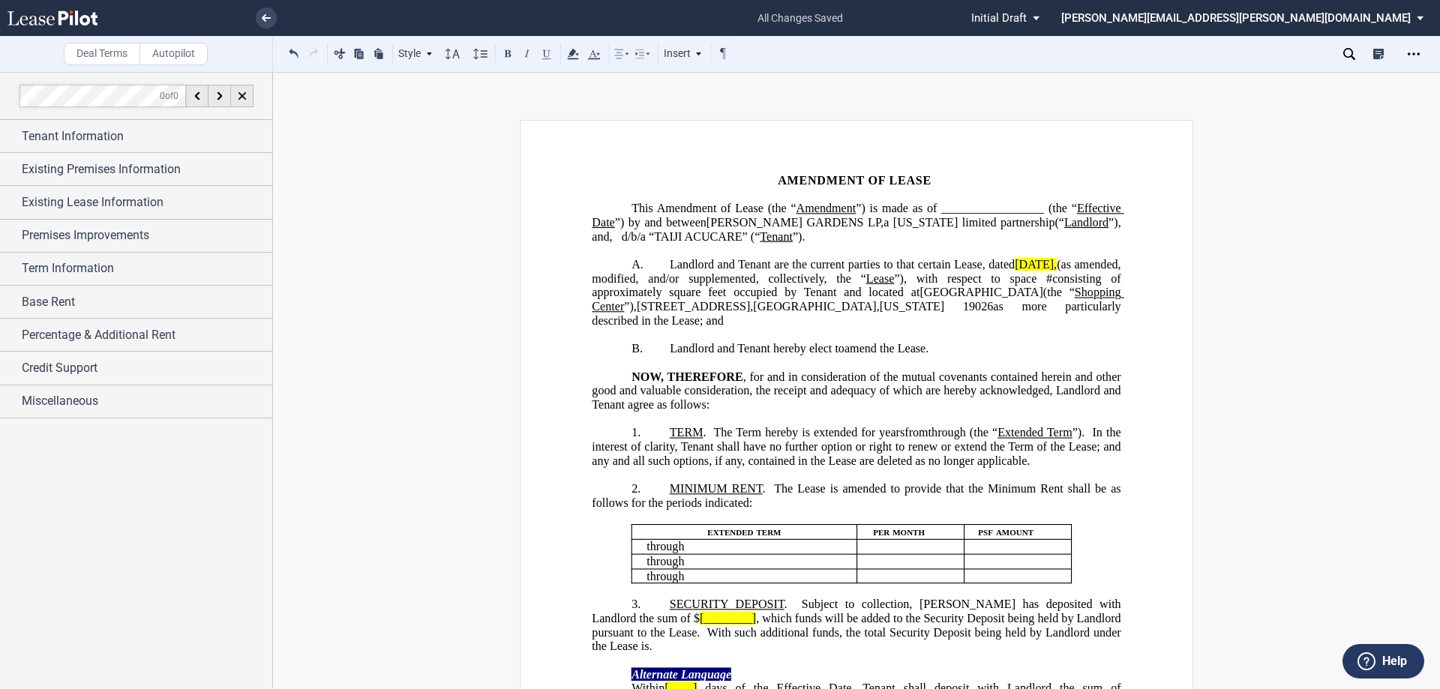
drag, startPoint x: 1097, startPoint y: 276, endPoint x: 1023, endPoint y: 277, distance: 73.5
click at [1023, 271] on span "﻿OCTOBER 30," at bounding box center [1035, 264] width 42 height 13
drag, startPoint x: 1121, startPoint y: 283, endPoint x: 1020, endPoint y: 283, distance: 100.5
click at [1020, 283] on span "Landlord and Tenant are the current parties to that certain Lease, dated ﻿﻿MARC…" at bounding box center [858, 292] width 532 height 69
click at [576, 57] on icon at bounding box center [573, 54] width 18 height 18
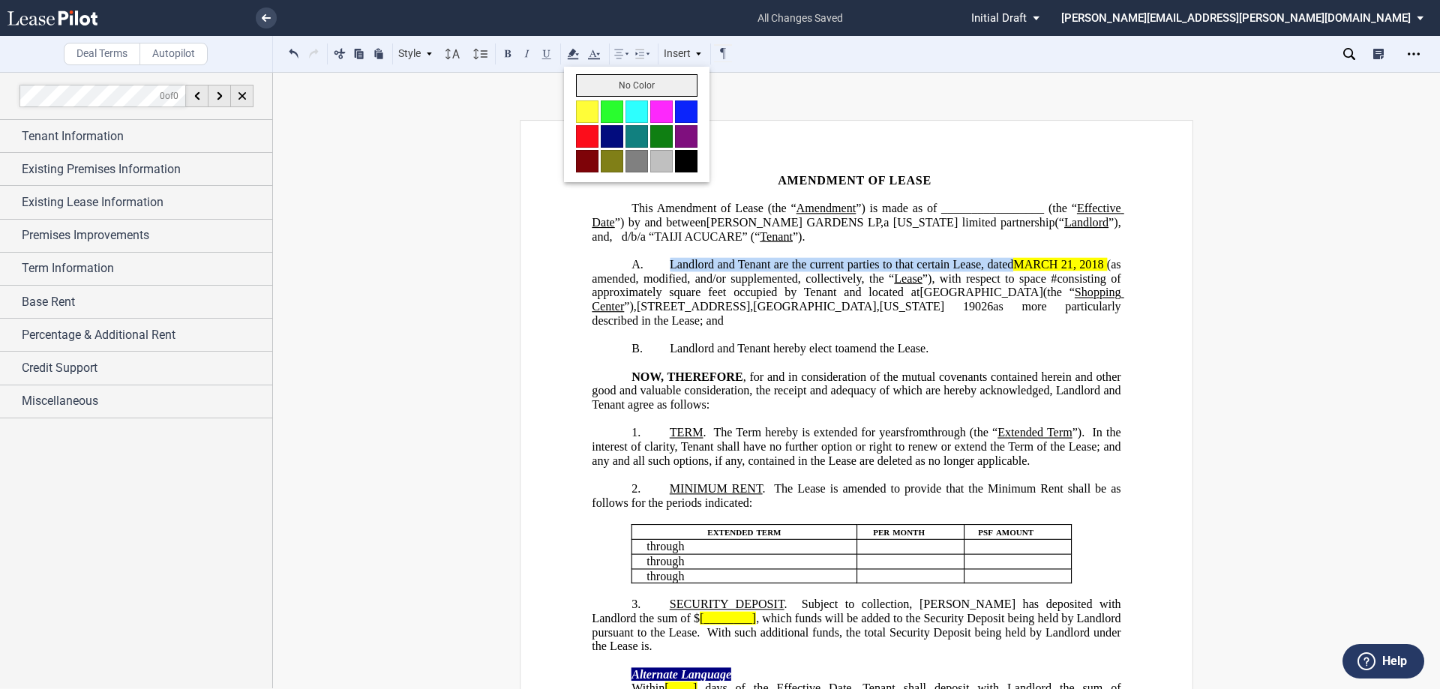
click at [590, 88] on button "No Color" at bounding box center [636, 85] width 121 height 22
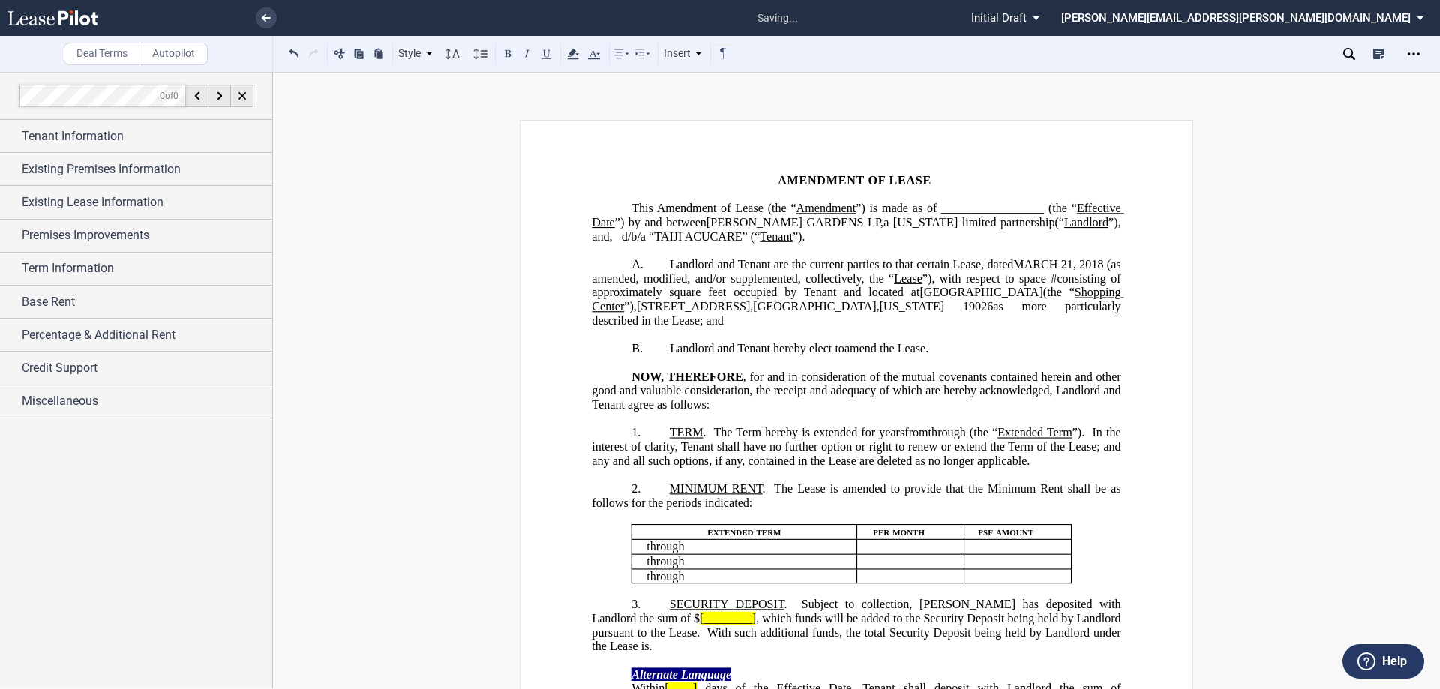
click at [803, 313] on span "Drexel Hill" at bounding box center [814, 306] width 123 height 13
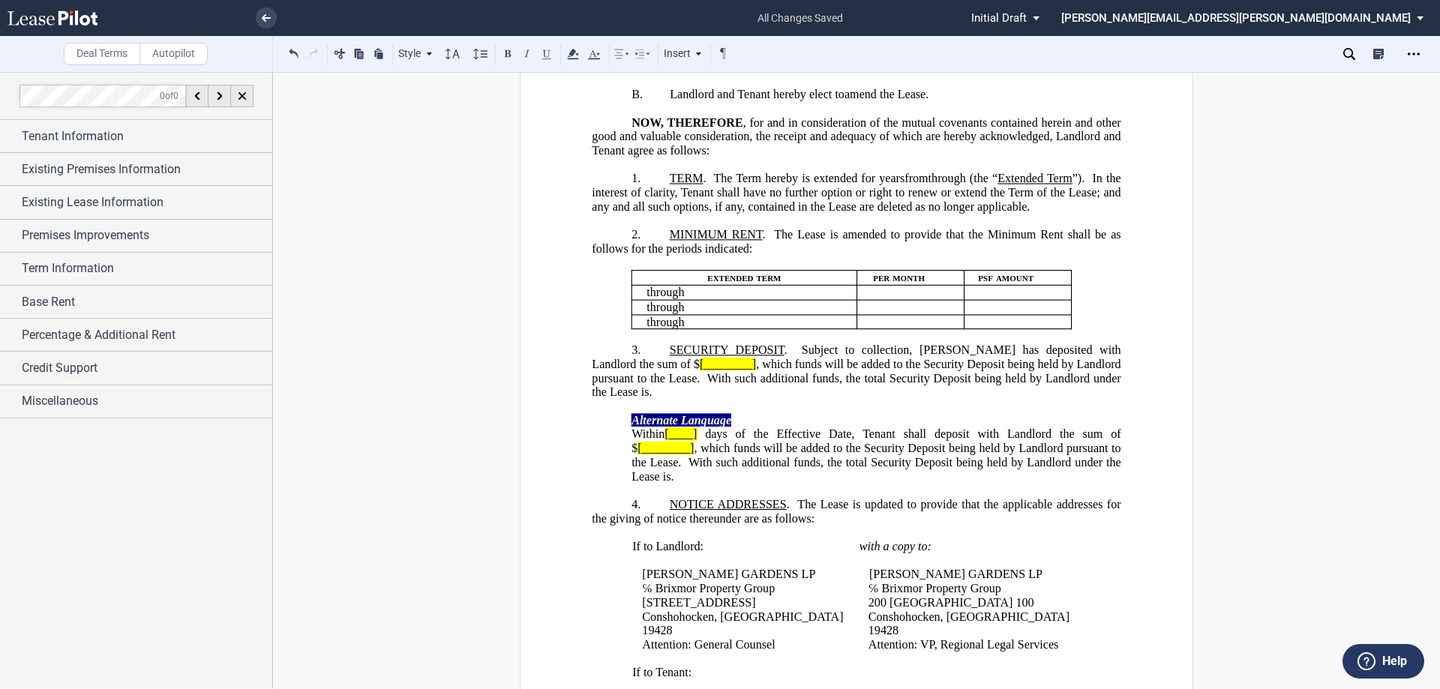
scroll to position [375, 0]
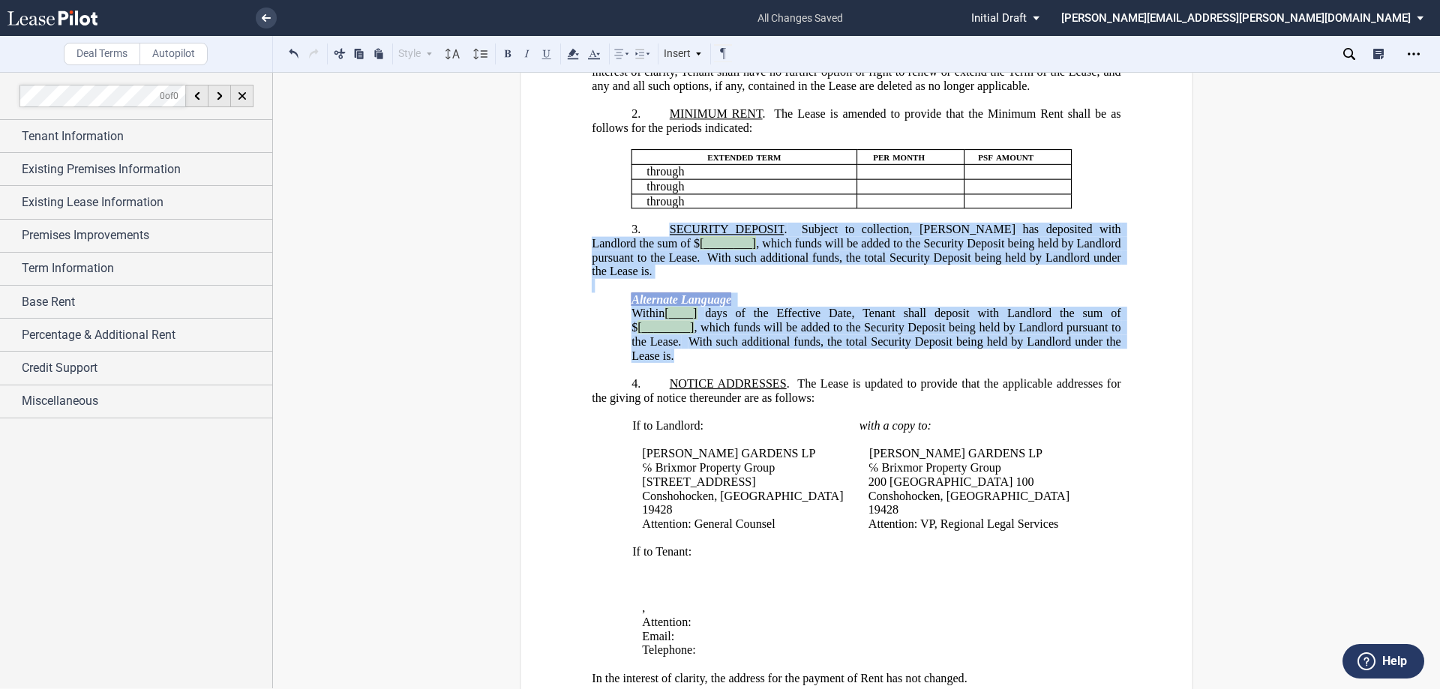
drag, startPoint x: 727, startPoint y: 424, endPoint x: 665, endPoint y: 301, distance: 137.8
click at [665, 301] on div "﻿ !!SET_LEVEL_1!! !!ARTICLE_LEVEL_2!! 3. SECURITY DEPOSIT . Subject to collecti…" at bounding box center [856, 286] width 529 height 154
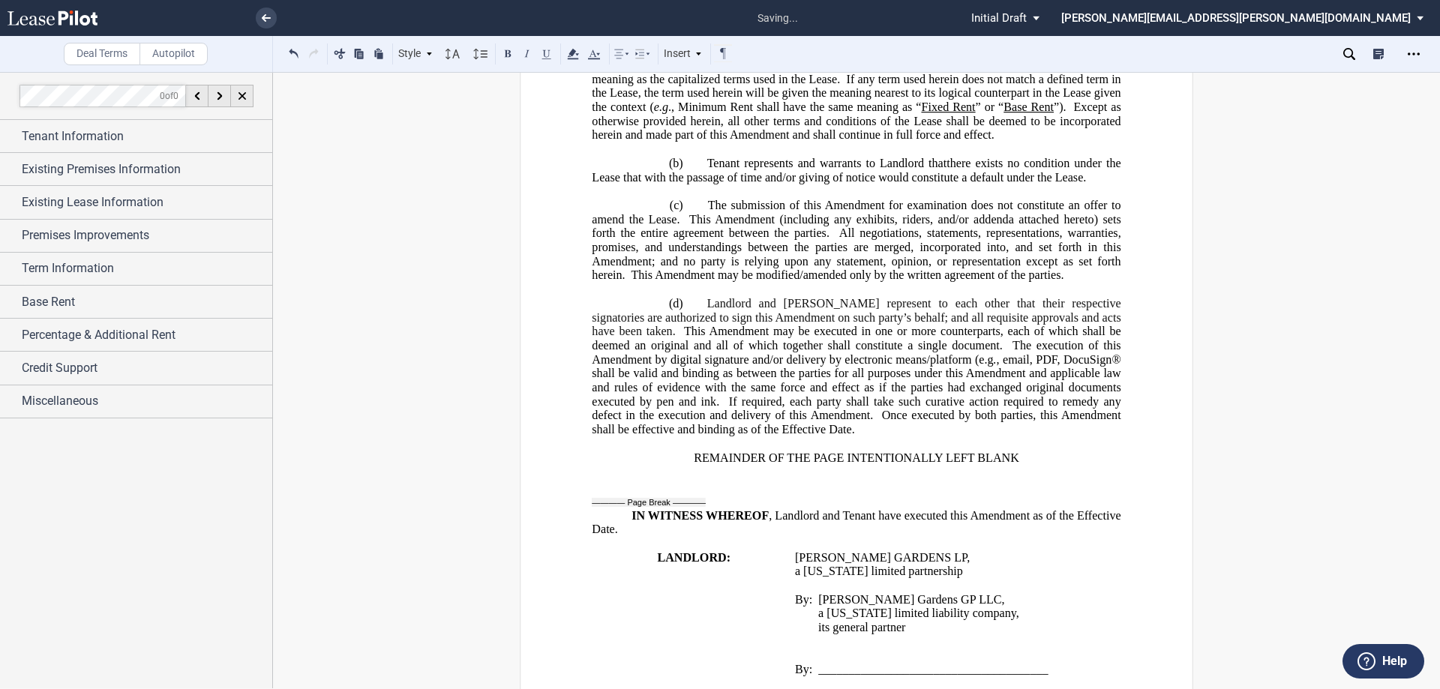
scroll to position [975, 0]
click at [1045, 408] on span ", email, PDF, DocuSign® shall be valid and binding as between the parties for a…" at bounding box center [858, 379] width 532 height 55
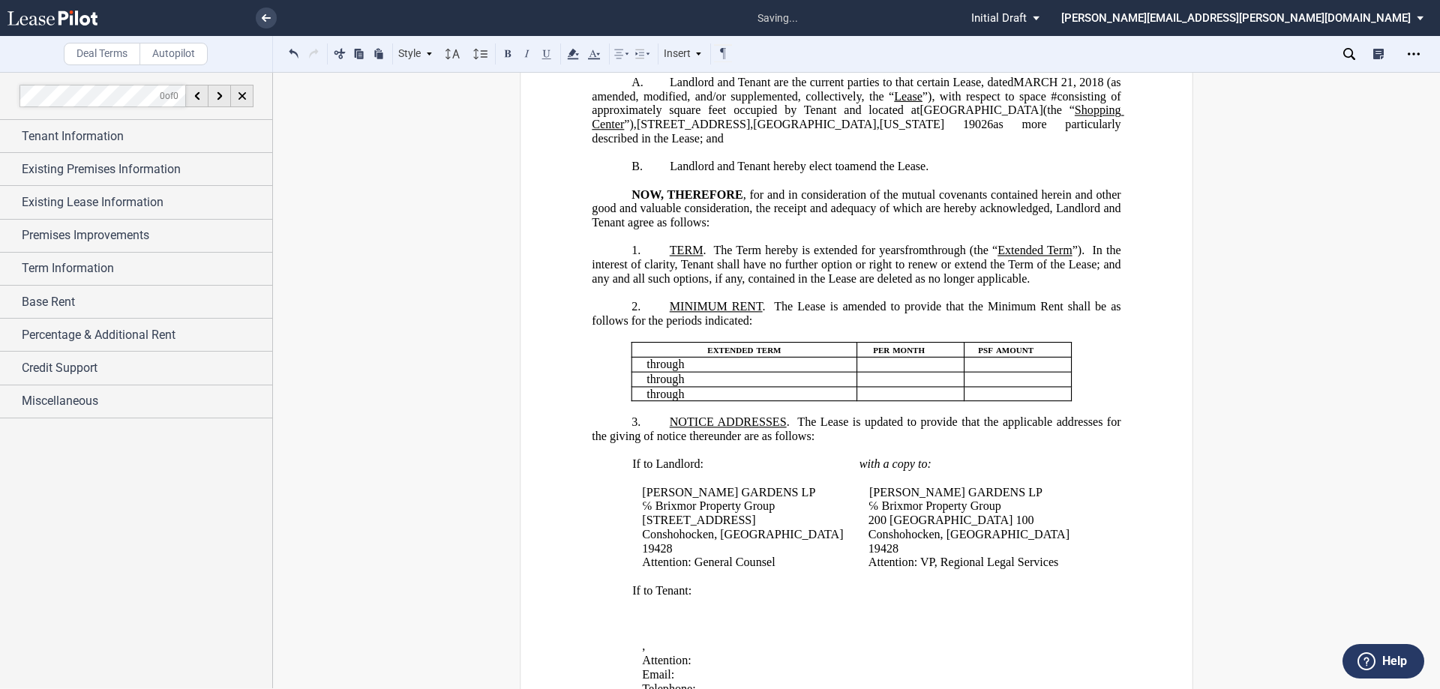
scroll to position [0, 0]
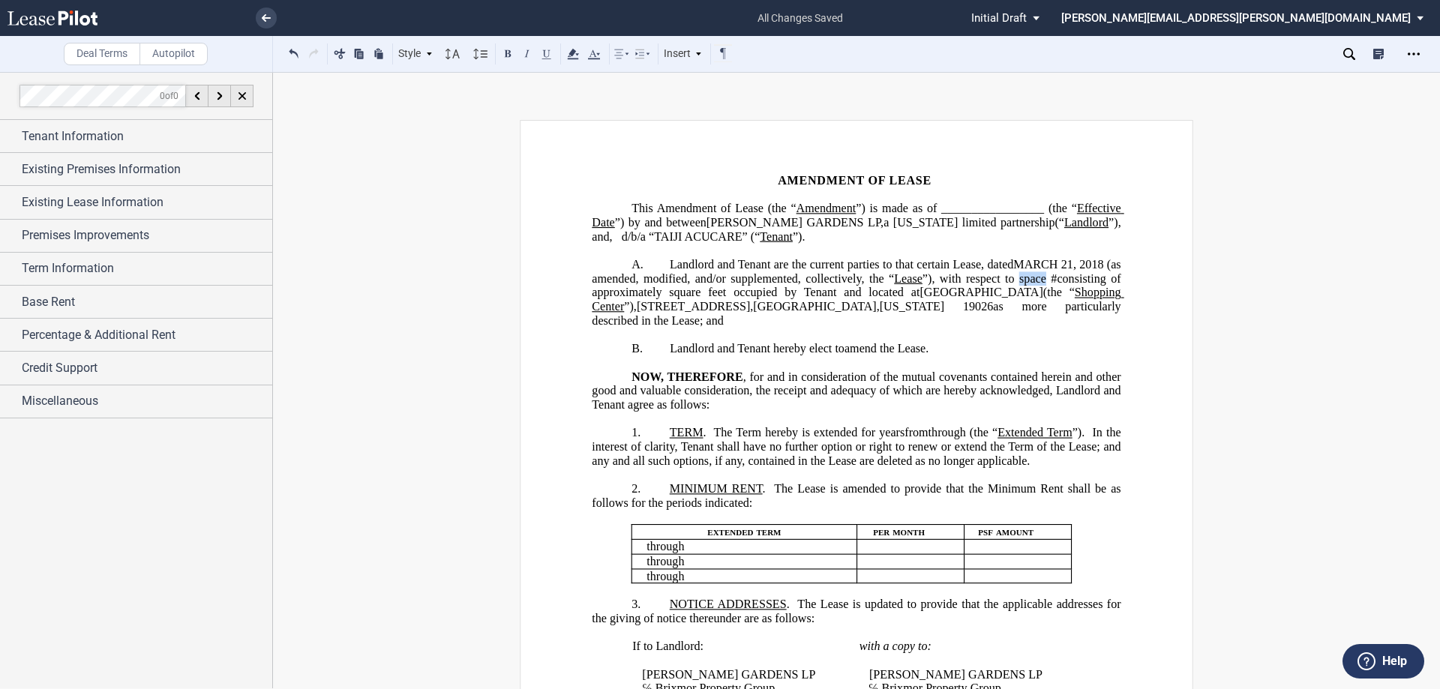
drag, startPoint x: 1041, startPoint y: 289, endPoint x: 1017, endPoint y: 289, distance: 24.8
click at [1017, 285] on span "”), with respect to space" at bounding box center [984, 277] width 124 height 13
drag, startPoint x: 1041, startPoint y: 306, endPoint x: 633, endPoint y: 322, distance: 408.2
click at [633, 322] on span "Landlord and Tenant are the current parties to that certain Lease, dated ﻿﻿MARC…" at bounding box center [858, 292] width 532 height 69
click at [805, 319] on span "as more particularly described in the Lease; and" at bounding box center [858, 313] width 532 height 27
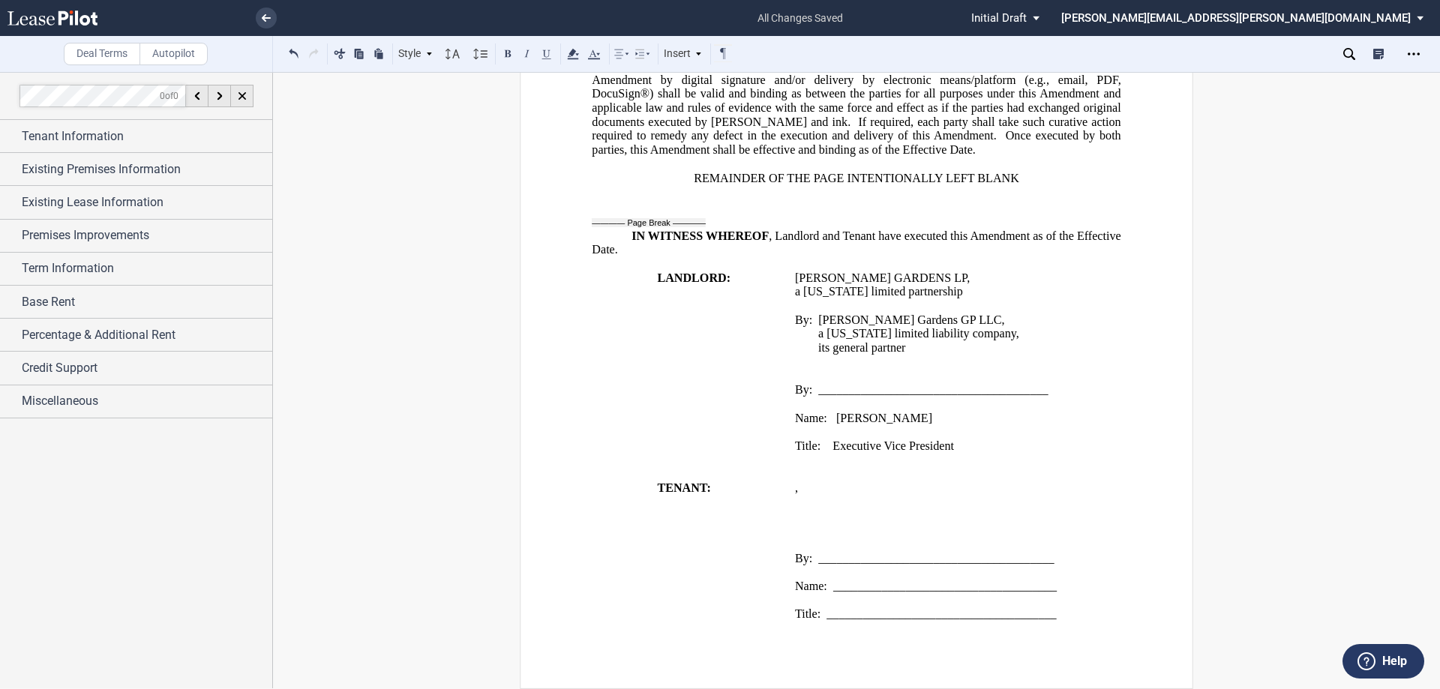
scroll to position [1310, 0]
click at [153, 145] on div "Tenant Information" at bounding box center [136, 136] width 272 height 32
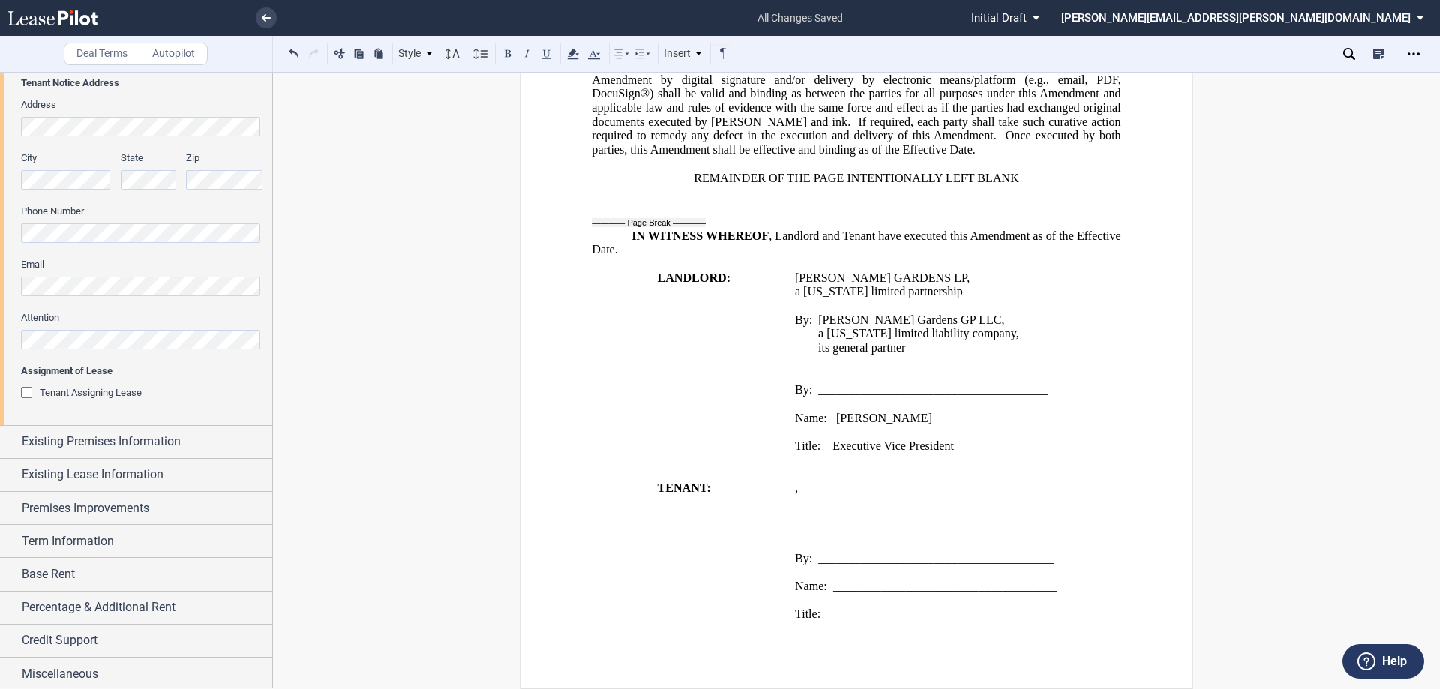
scroll to position [344, 0]
click at [128, 441] on span "Existing Premises Information" at bounding box center [101, 439] width 159 height 18
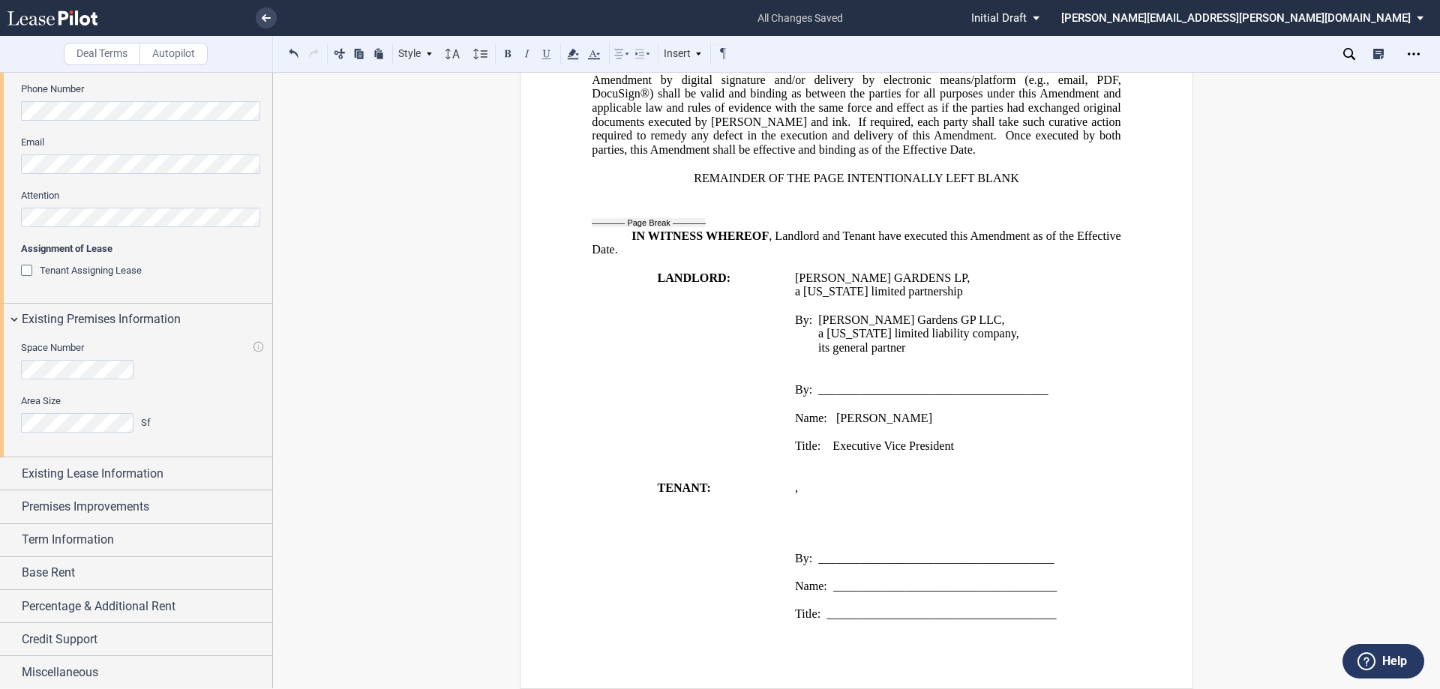
scroll to position [466, 0]
click at [133, 478] on span "Existing Lease Information" at bounding box center [93, 472] width 142 height 18
click at [27, 498] on div "Prior Amendments of Lease" at bounding box center [28, 501] width 15 height 15
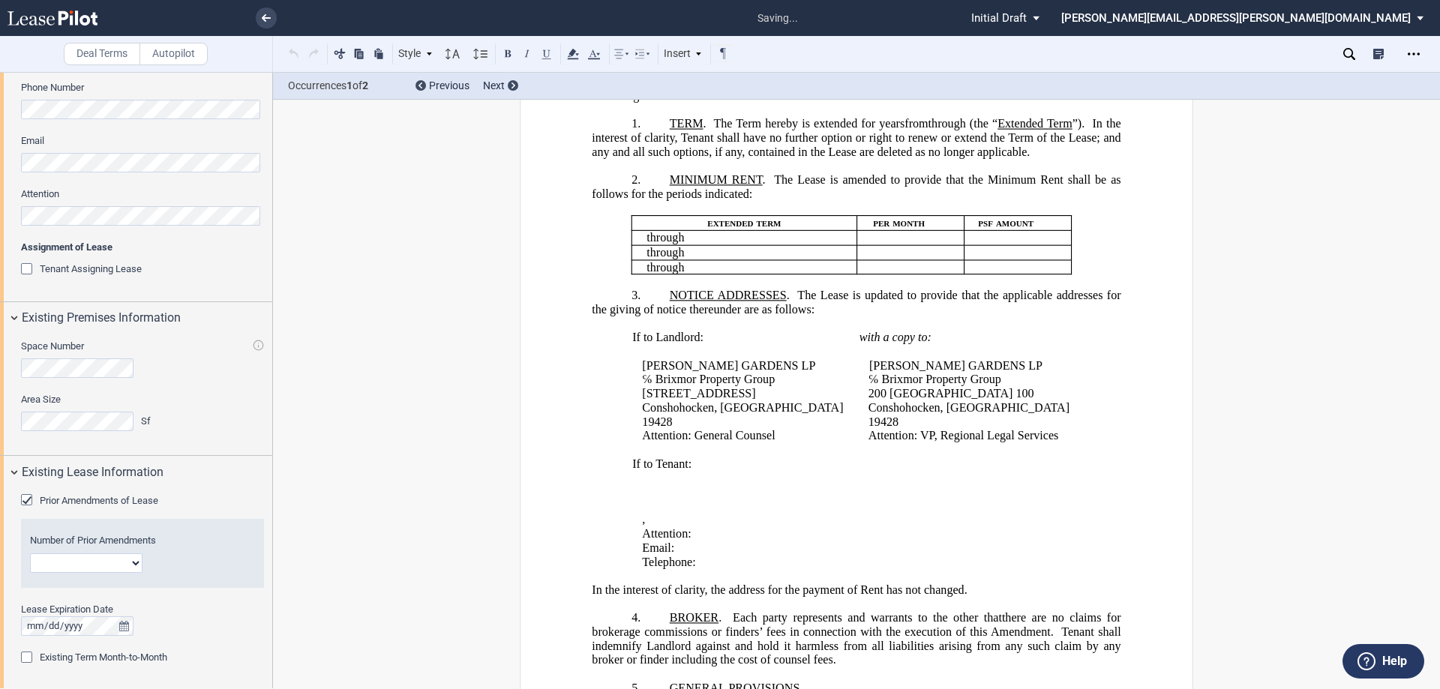
scroll to position [0, 0]
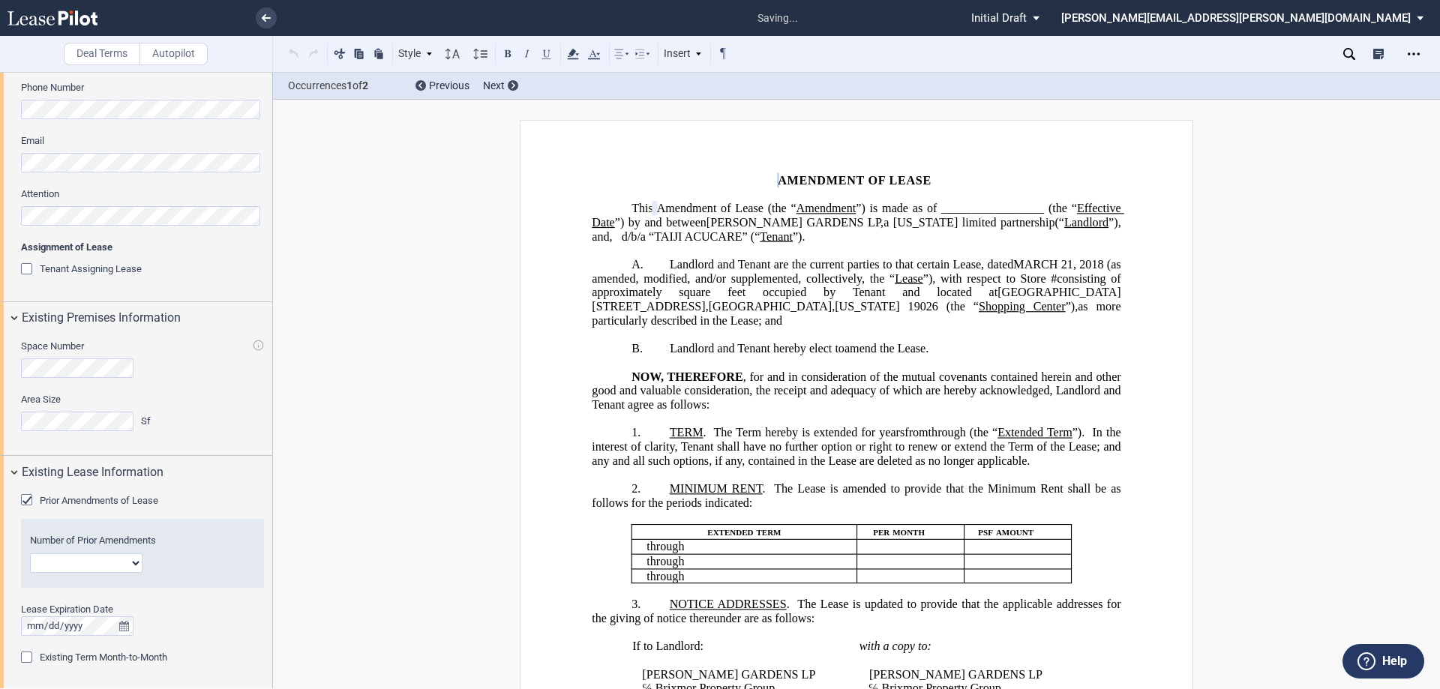
click at [114, 565] on select "1 2 3 4 5 6 7 8 9 10 11 12" at bounding box center [86, 562] width 112 height 19
select select "number:1"
click at [30, 553] on select "1 2 3 4 5 6 7 8 9 10 11 12" at bounding box center [86, 562] width 112 height 19
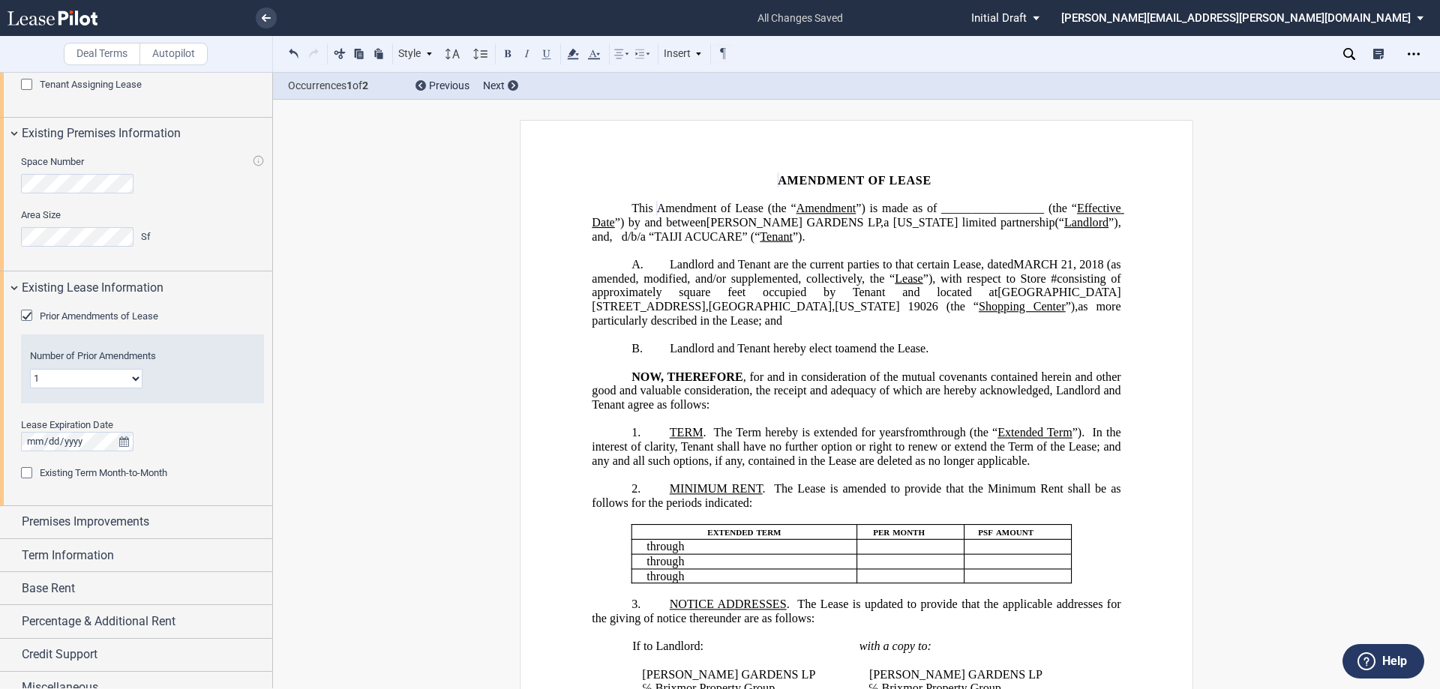
scroll to position [667, 0]
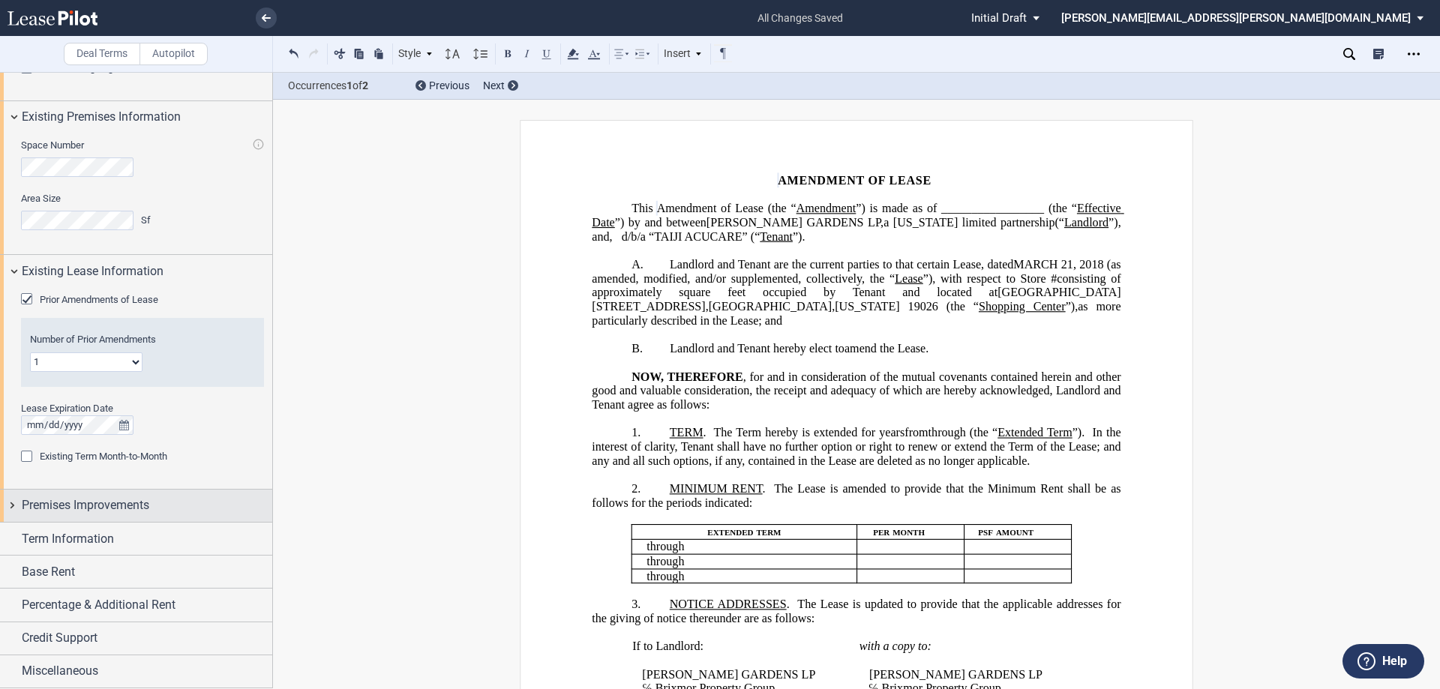
click at [111, 494] on div "Premises Improvements" at bounding box center [136, 506] width 272 height 32
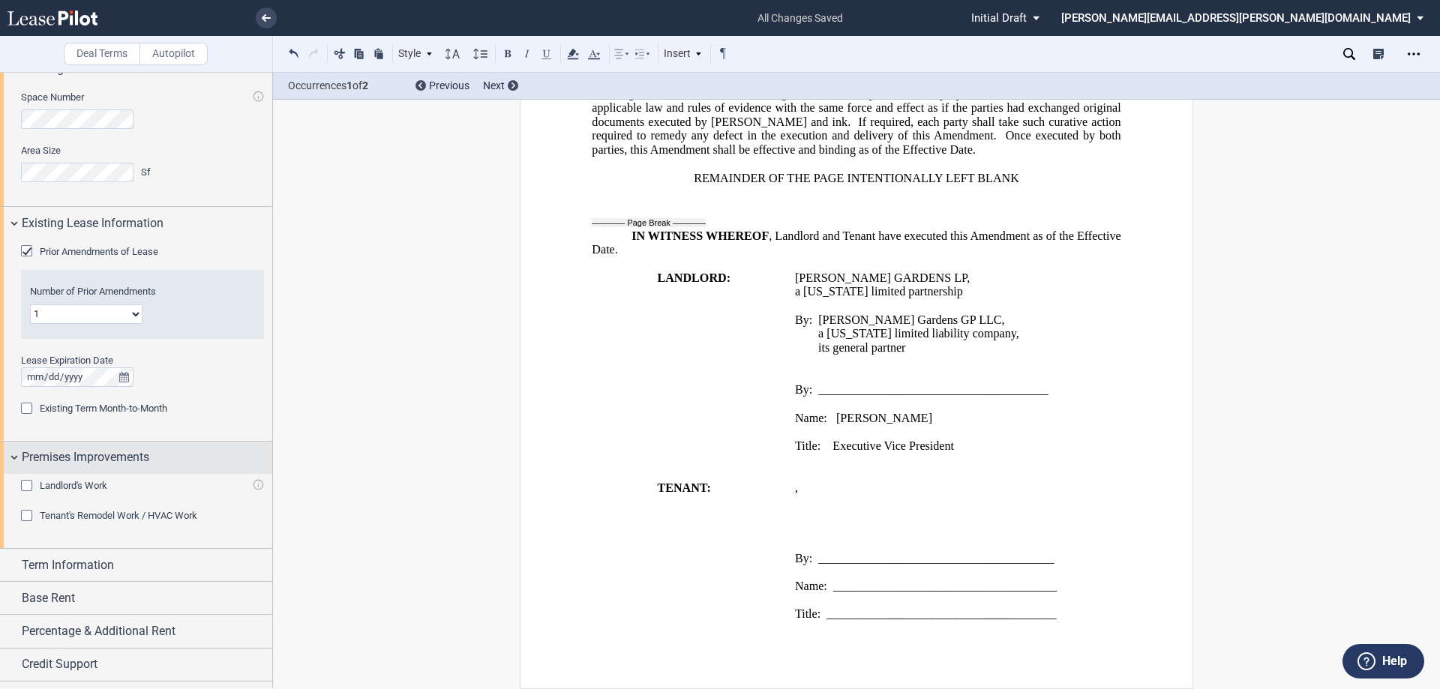
scroll to position [741, 0]
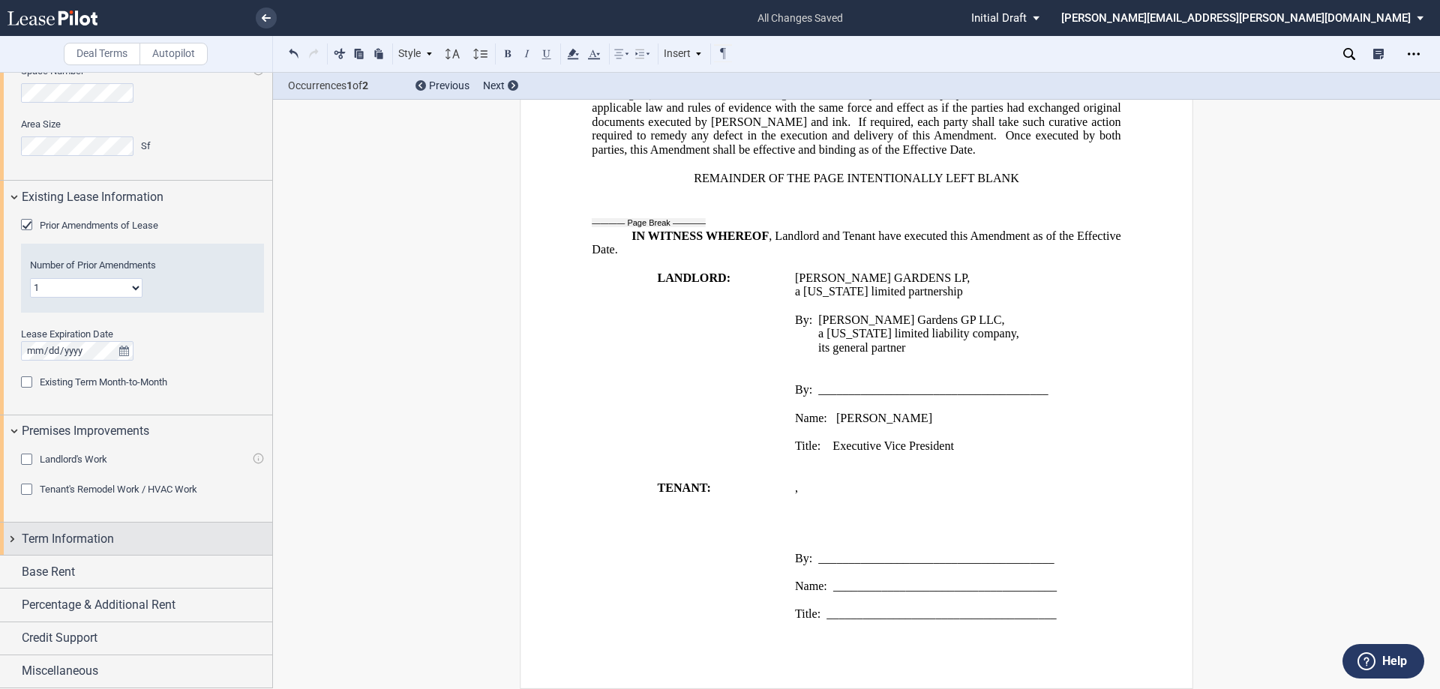
click at [174, 543] on div "Term Information" at bounding box center [147, 539] width 250 height 18
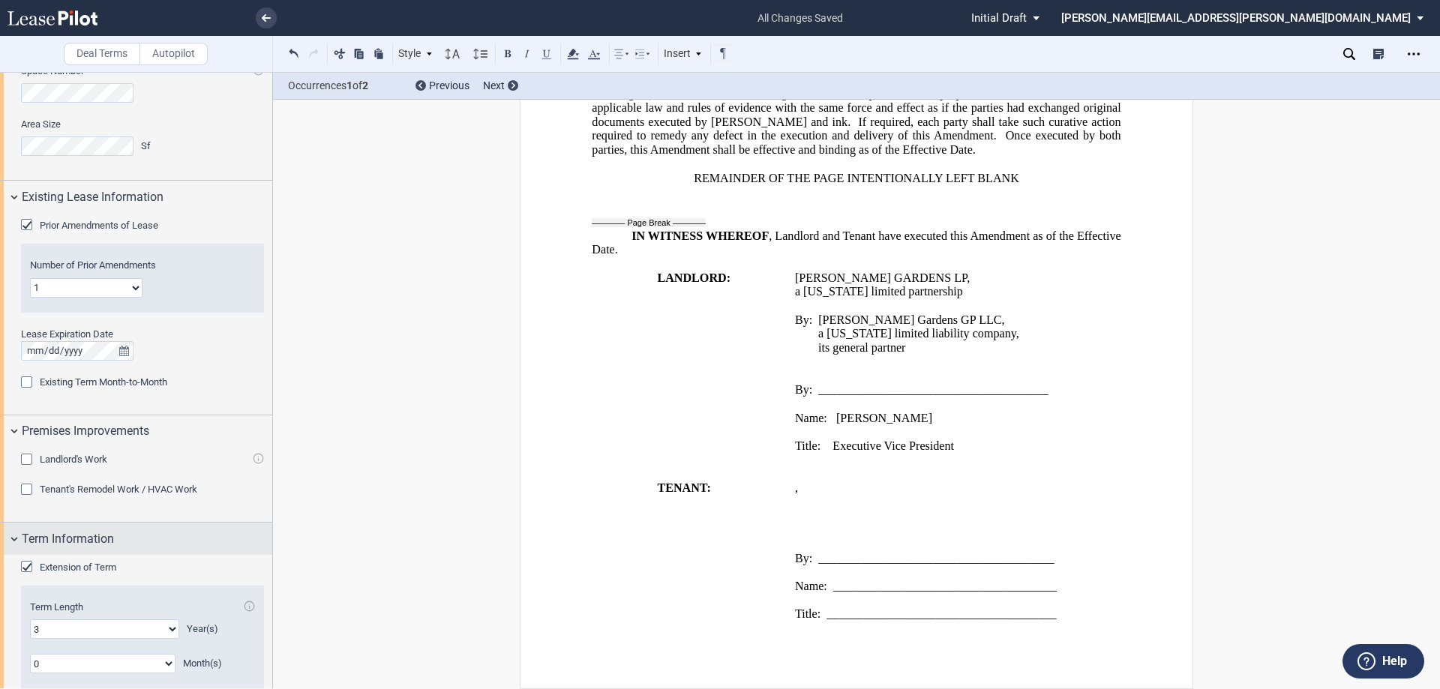
scroll to position [958, 0]
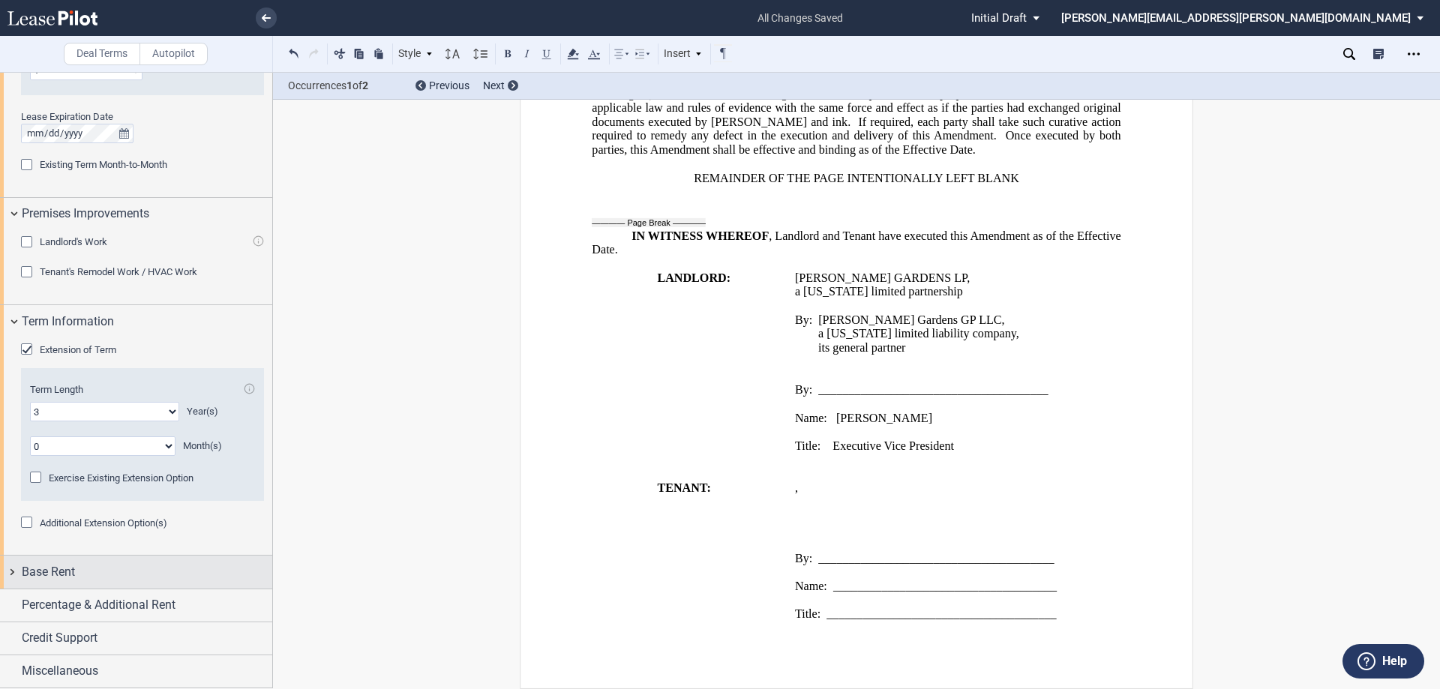
click at [162, 578] on div "Base Rent" at bounding box center [147, 572] width 250 height 18
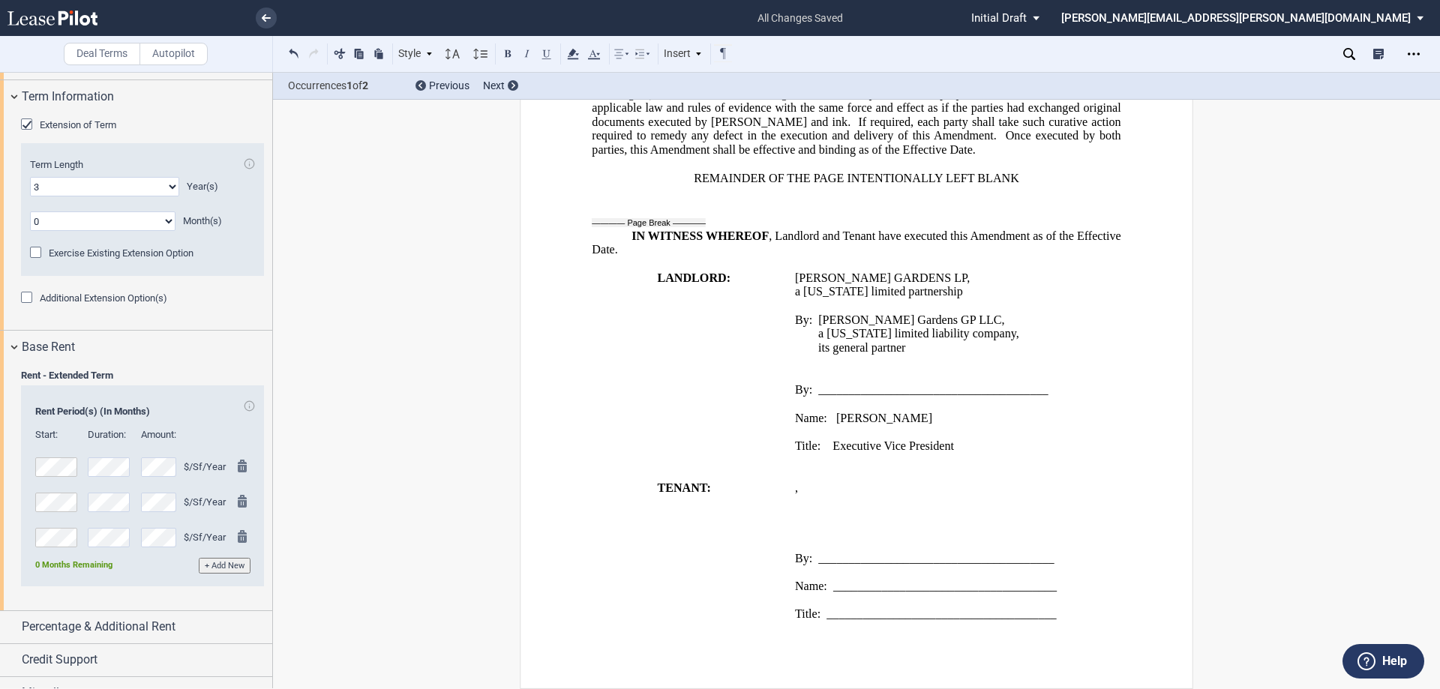
scroll to position [1205, 0]
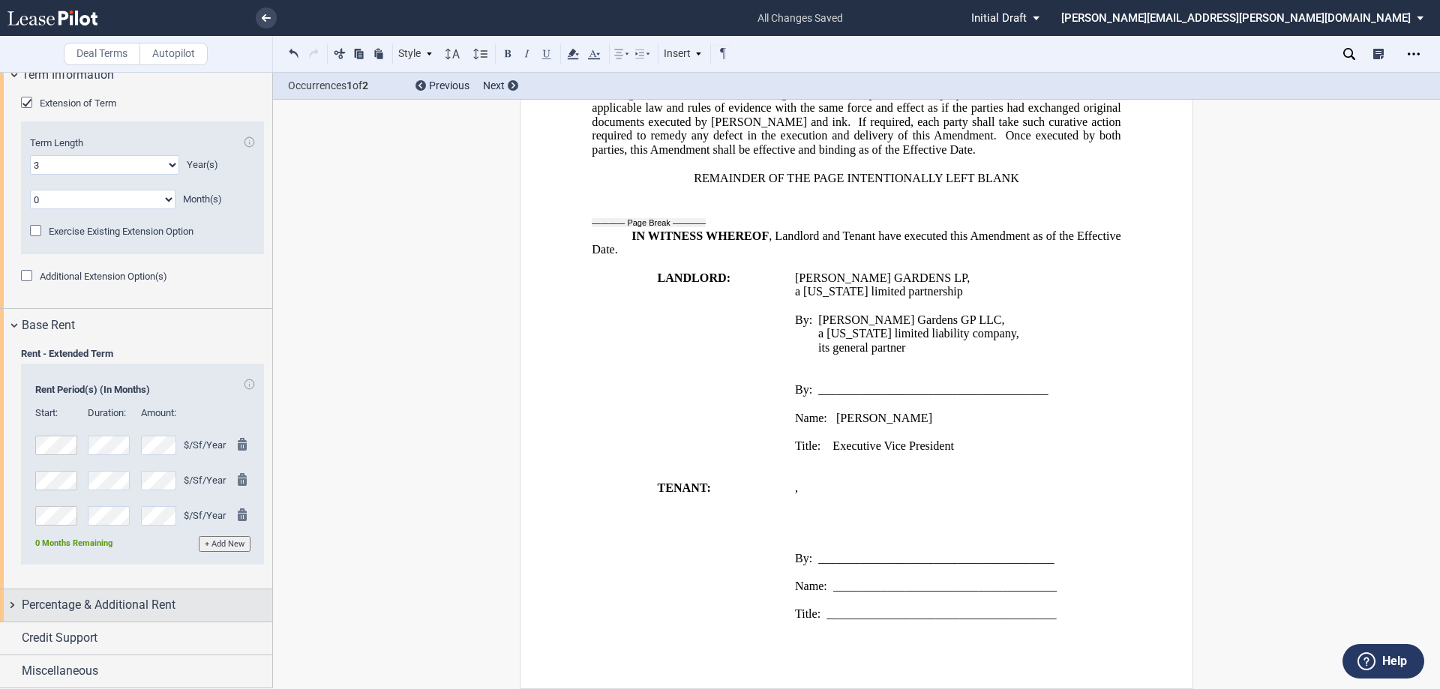
click at [140, 603] on span "Percentage & Additional Rent" at bounding box center [99, 605] width 154 height 18
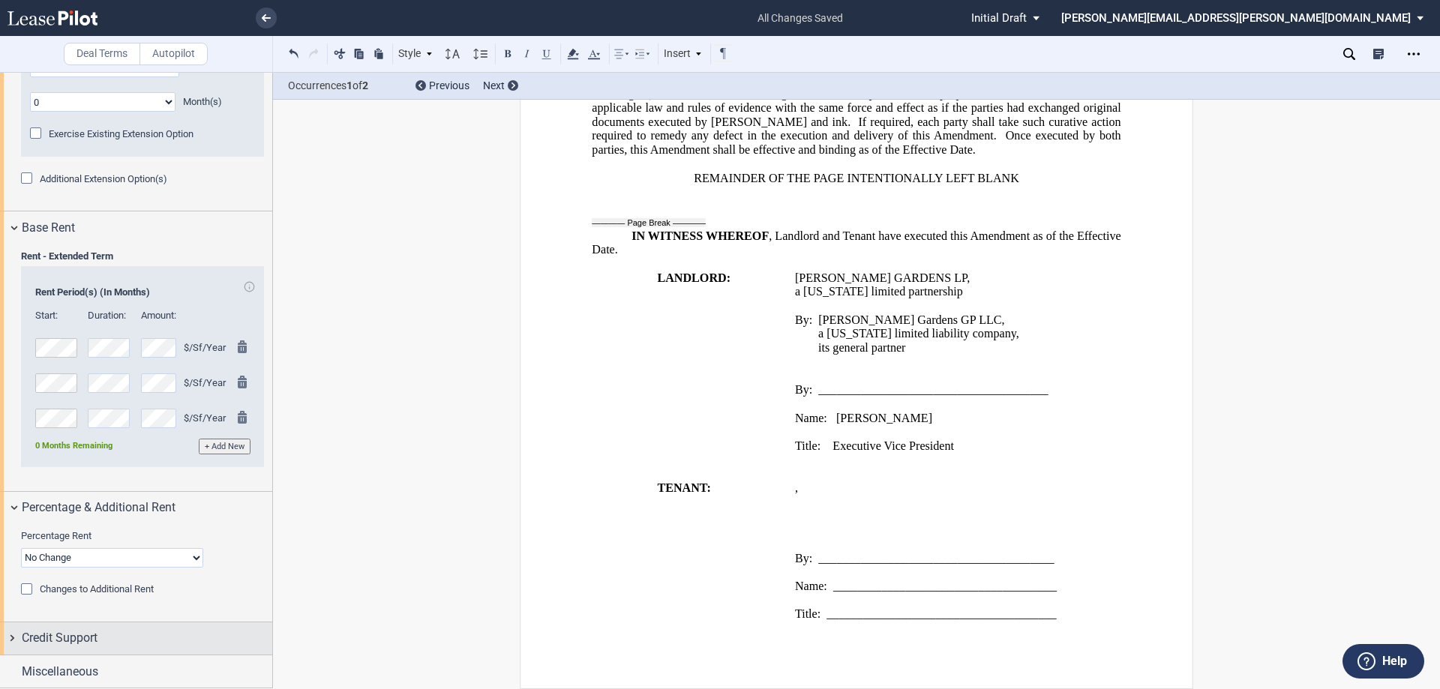
click at [117, 632] on div "Credit Support" at bounding box center [147, 638] width 250 height 18
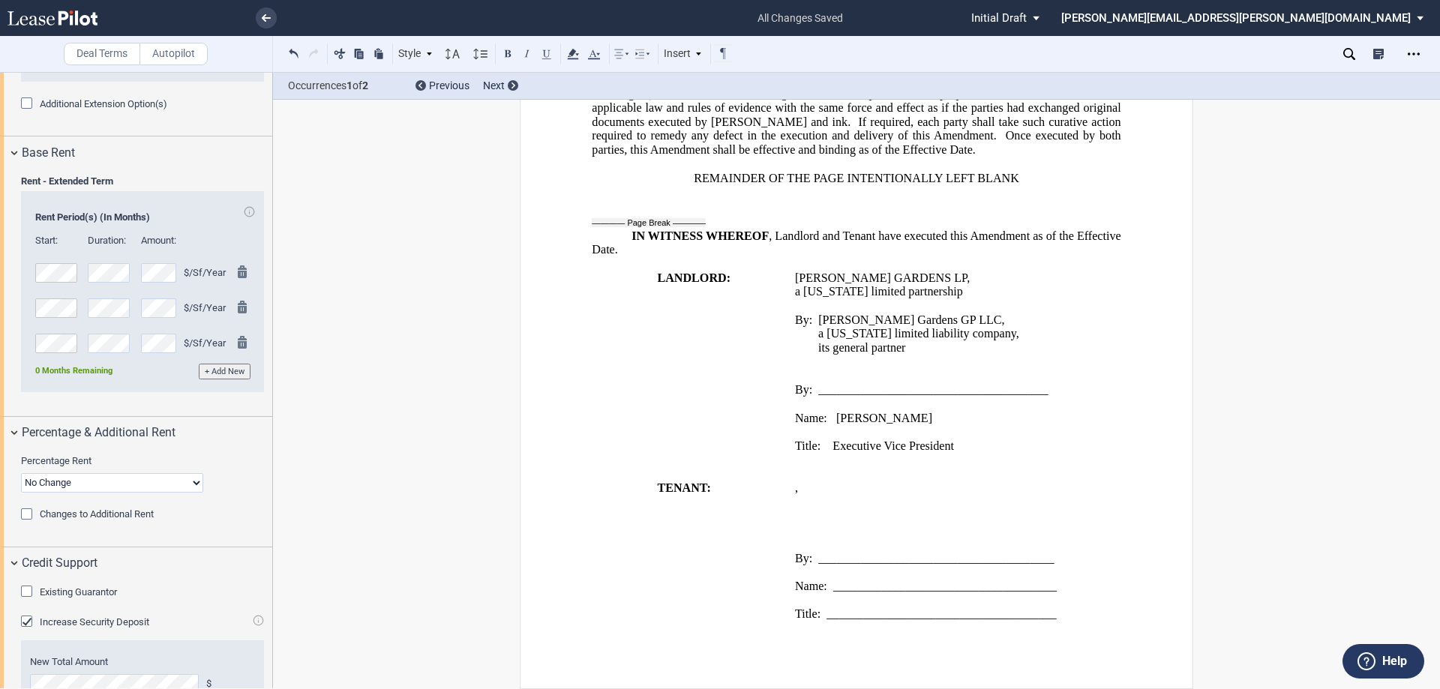
click at [25, 594] on div "Existing Guarantor" at bounding box center [28, 593] width 15 height 15
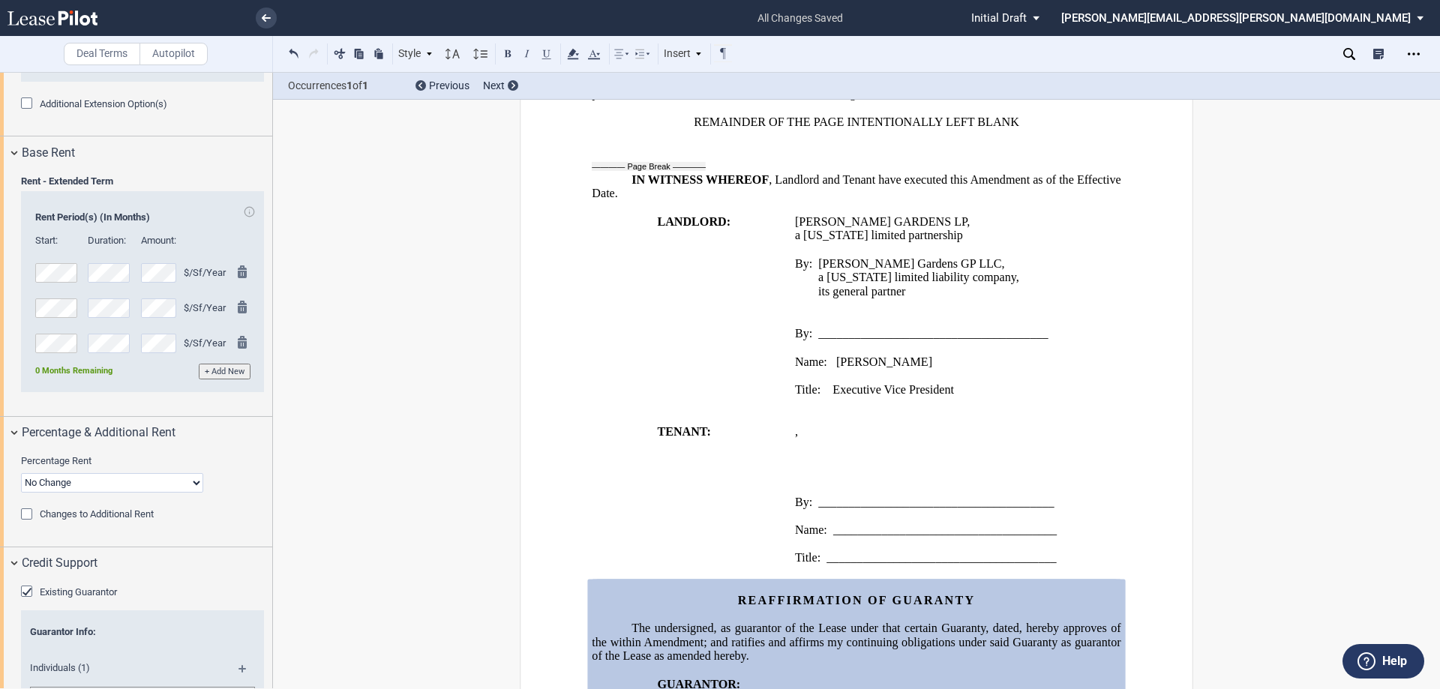
scroll to position [1492, 0]
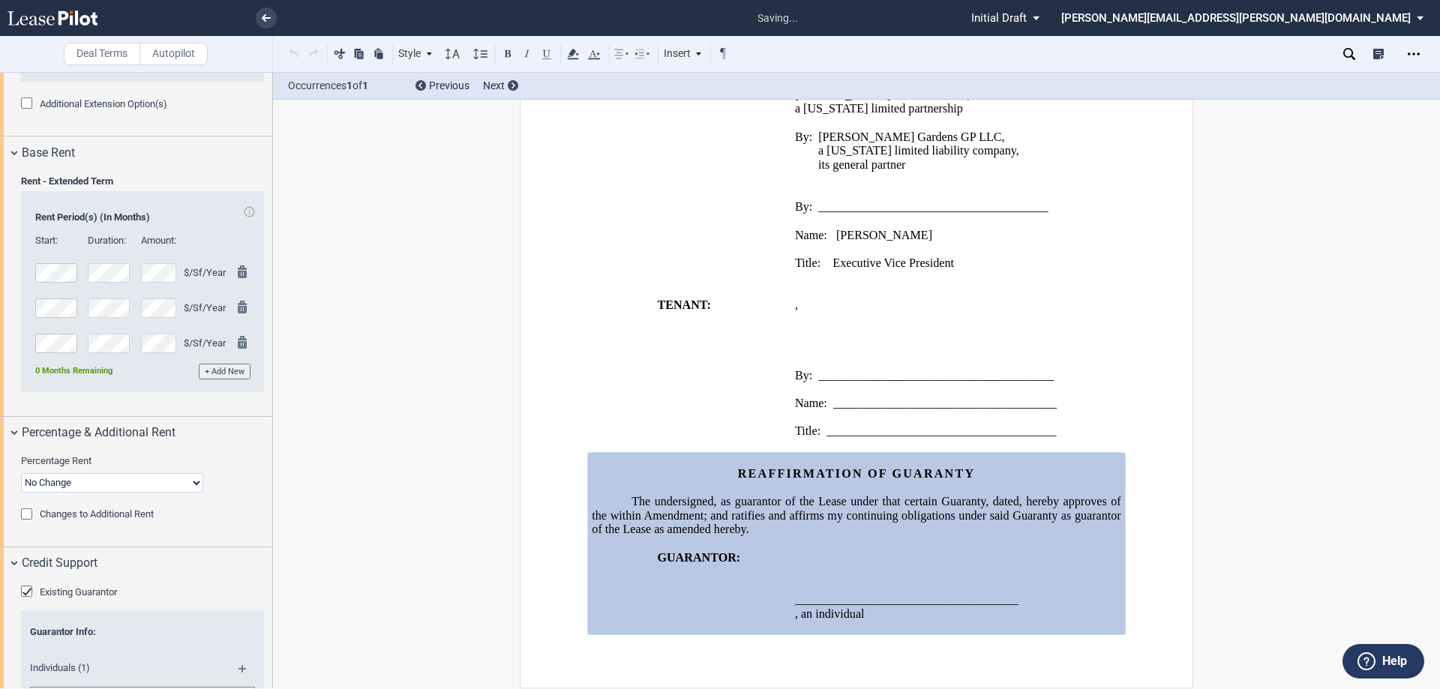
click at [636, 571] on td "GUARANTOR:" at bounding box center [690, 593] width 197 height 84
click at [1423, 50] on div "Open Lease options menu" at bounding box center [1413, 54] width 24 height 24
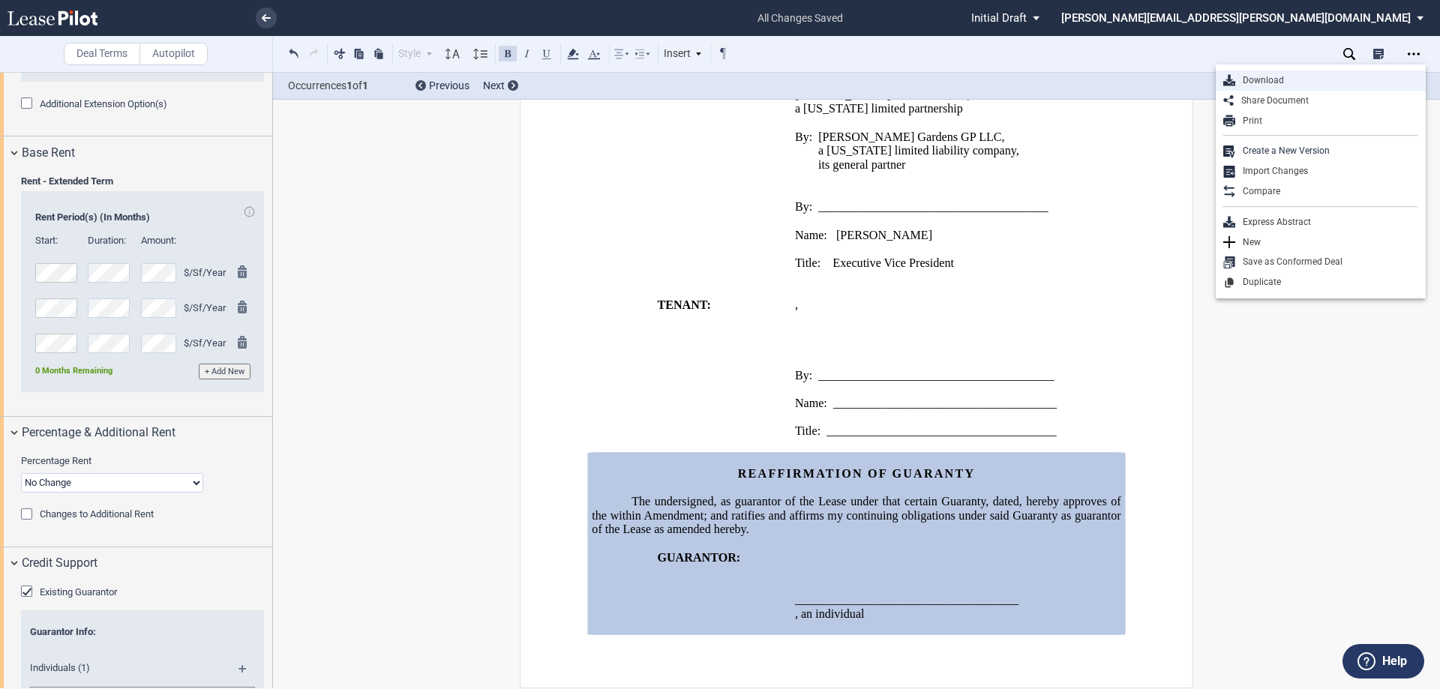
click at [1316, 83] on div "Download" at bounding box center [1326, 80] width 183 height 13
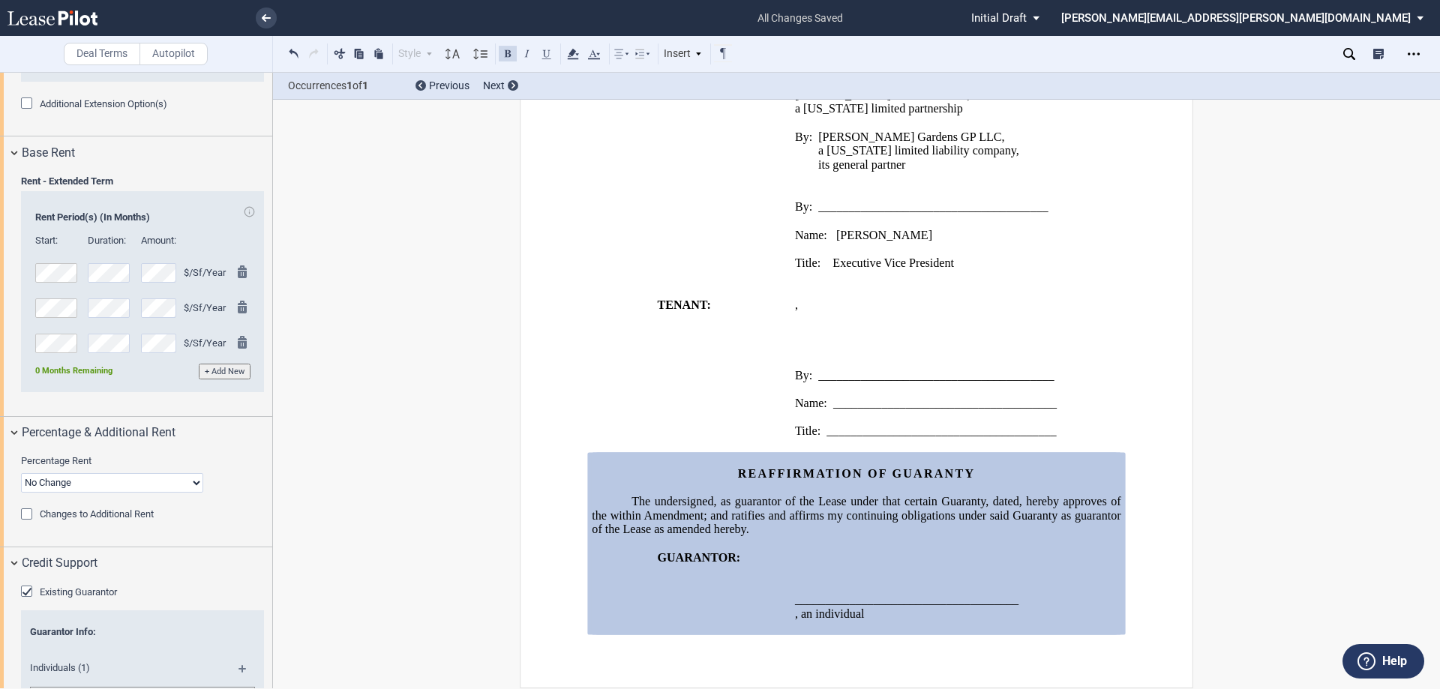
click at [722, 322] on td "TENANT:" at bounding box center [690, 375] width 197 height 154
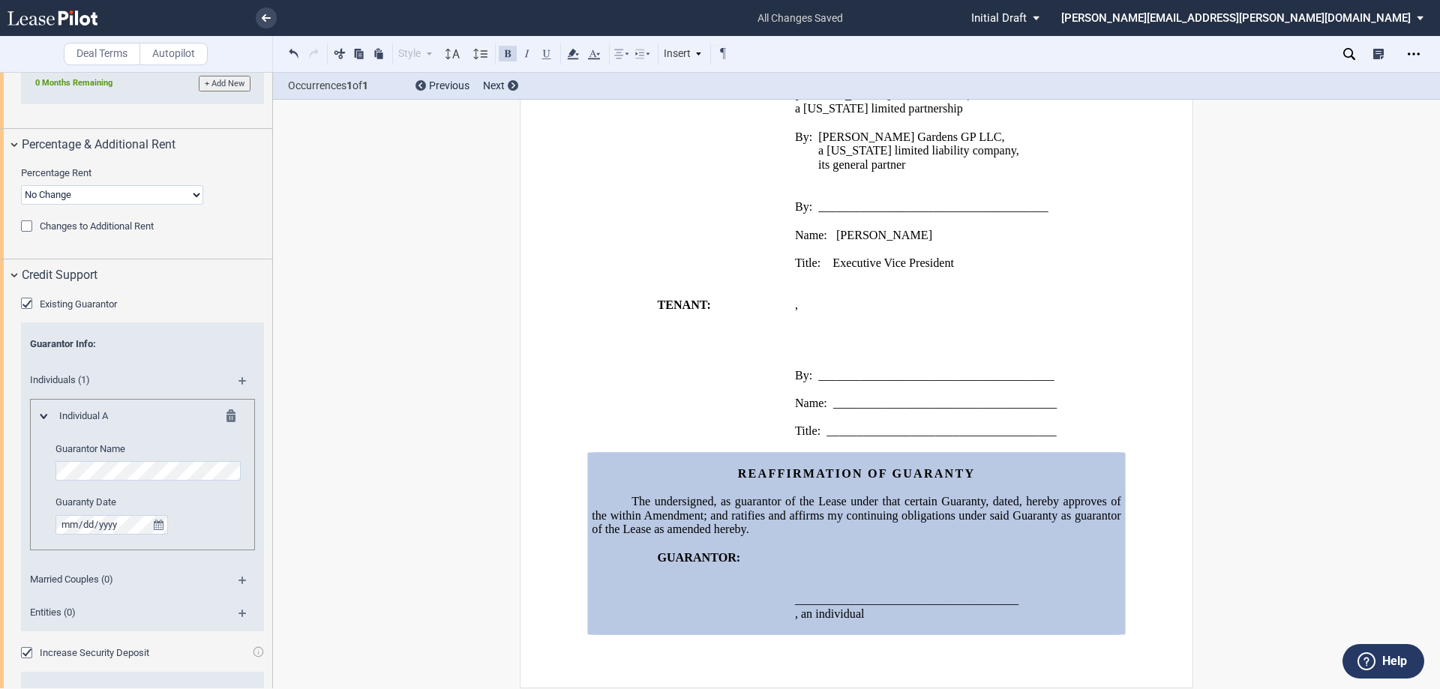
scroll to position [1677, 0]
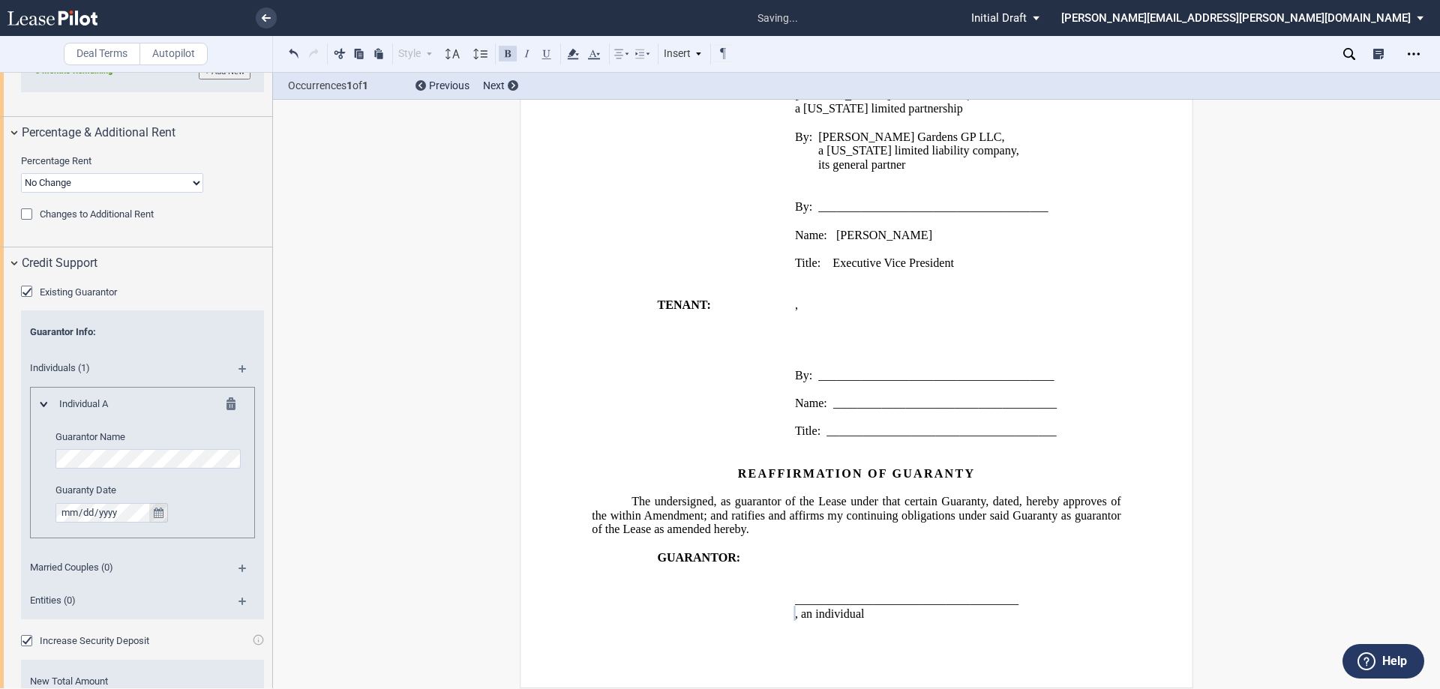
click at [159, 512] on icon "true" at bounding box center [159, 513] width 10 height 10
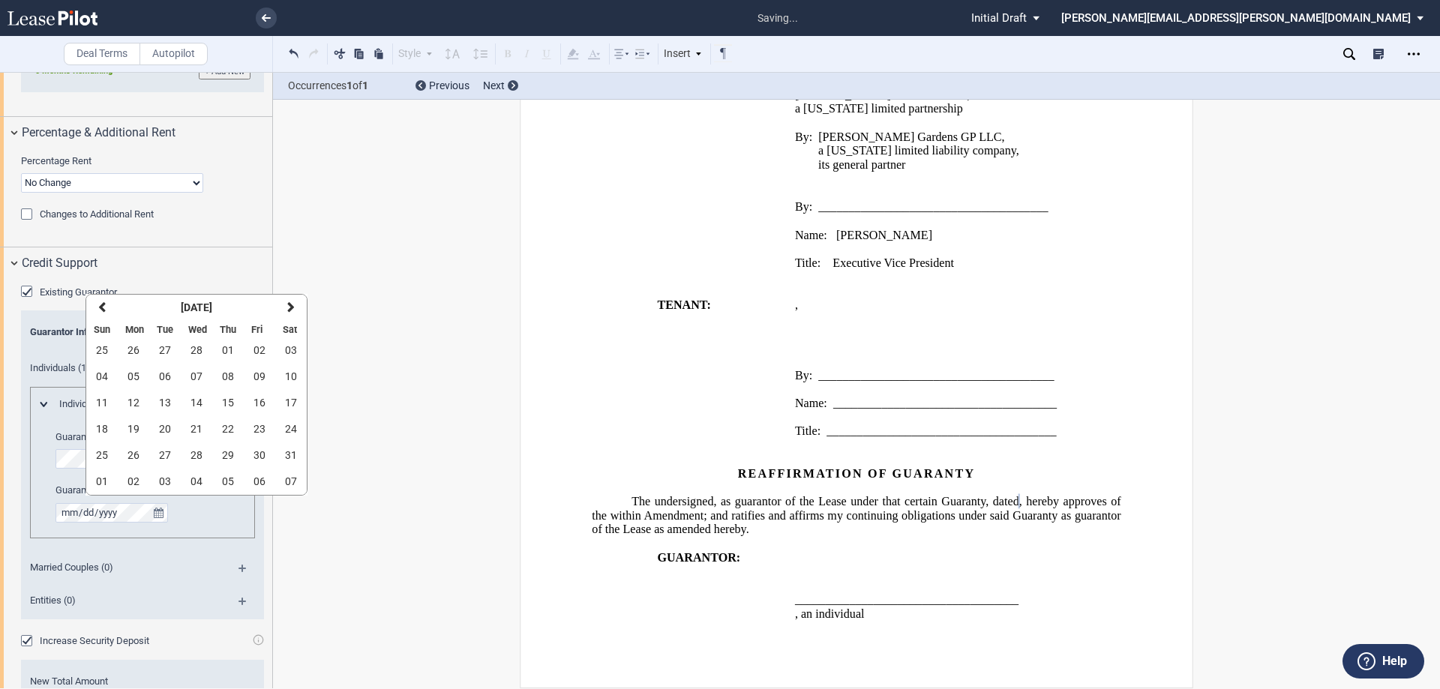
click at [183, 589] on div "Entities (0)" at bounding box center [142, 602] width 243 height 33
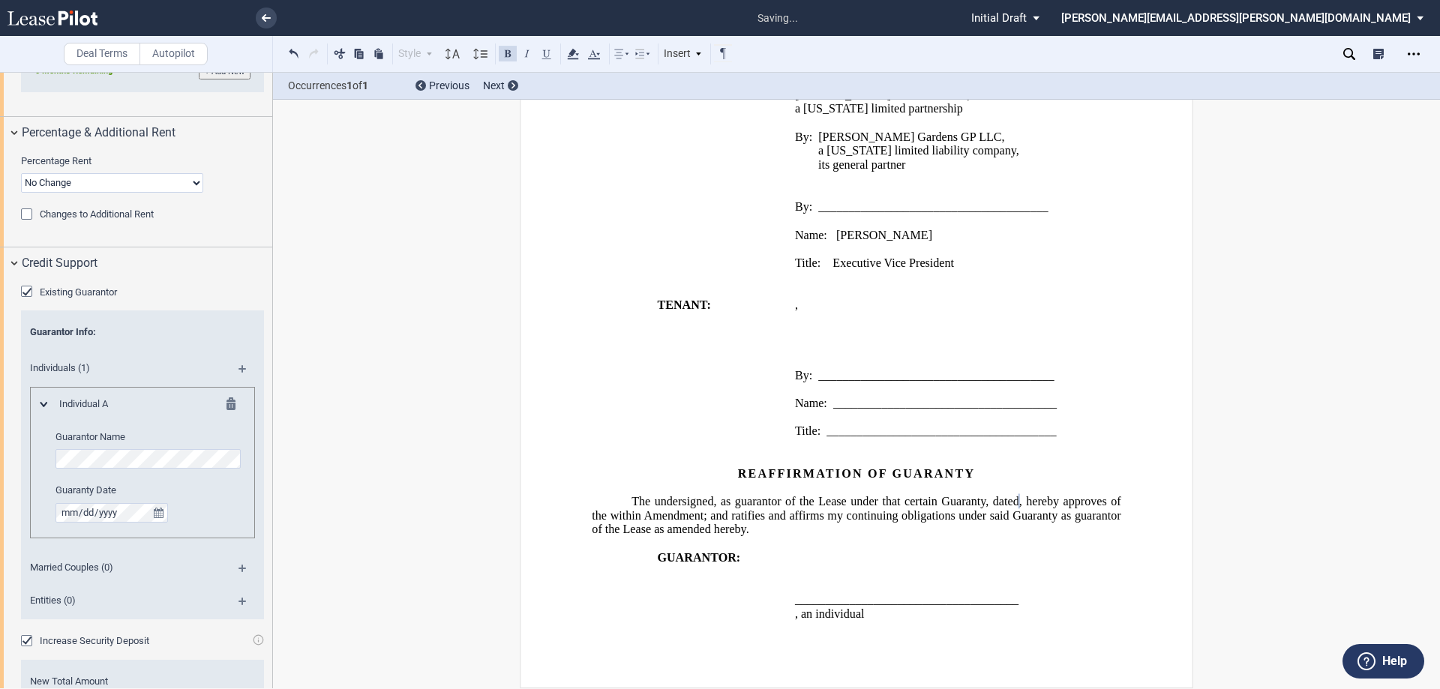
click at [684, 437] on td "TENANT:" at bounding box center [690, 375] width 197 height 154
click at [1415, 55] on icon "Open Lease options menu" at bounding box center [1413, 54] width 12 height 12
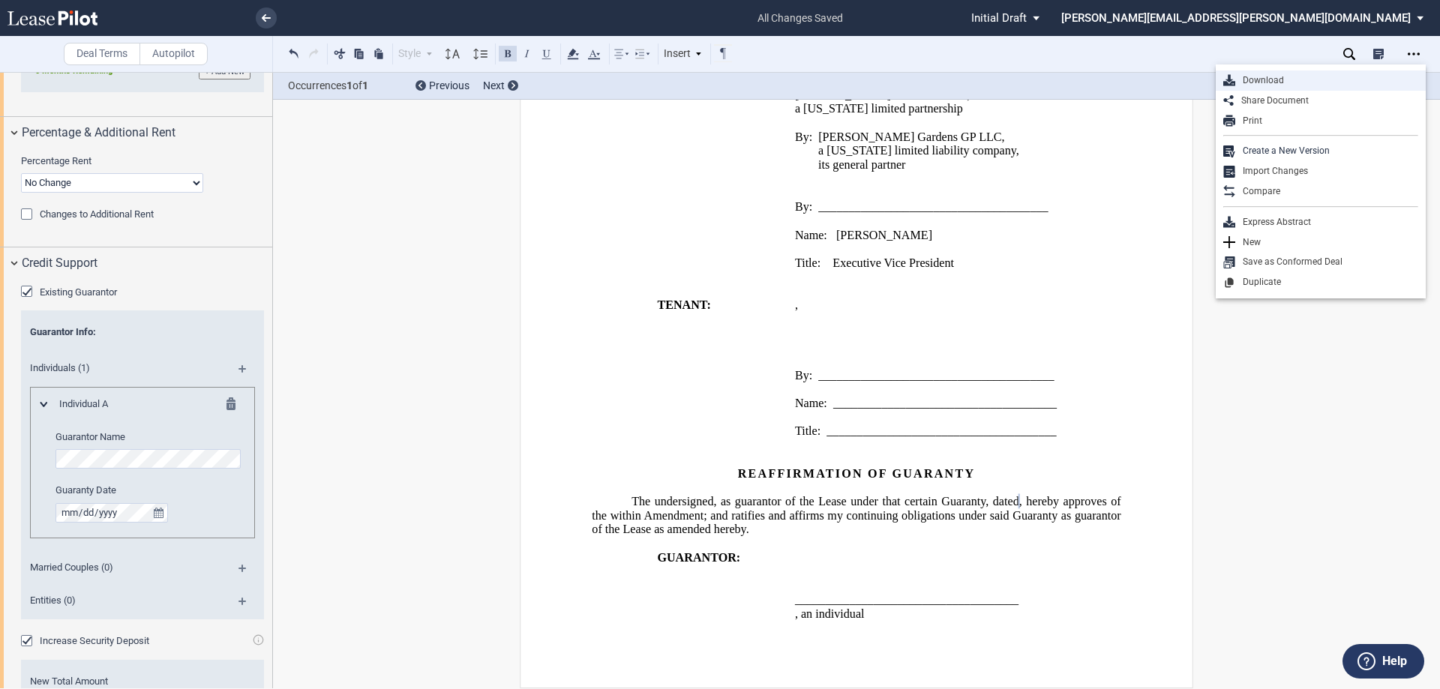
click at [1271, 82] on div "Download" at bounding box center [1326, 80] width 183 height 13
